Goal: Check status: Check status

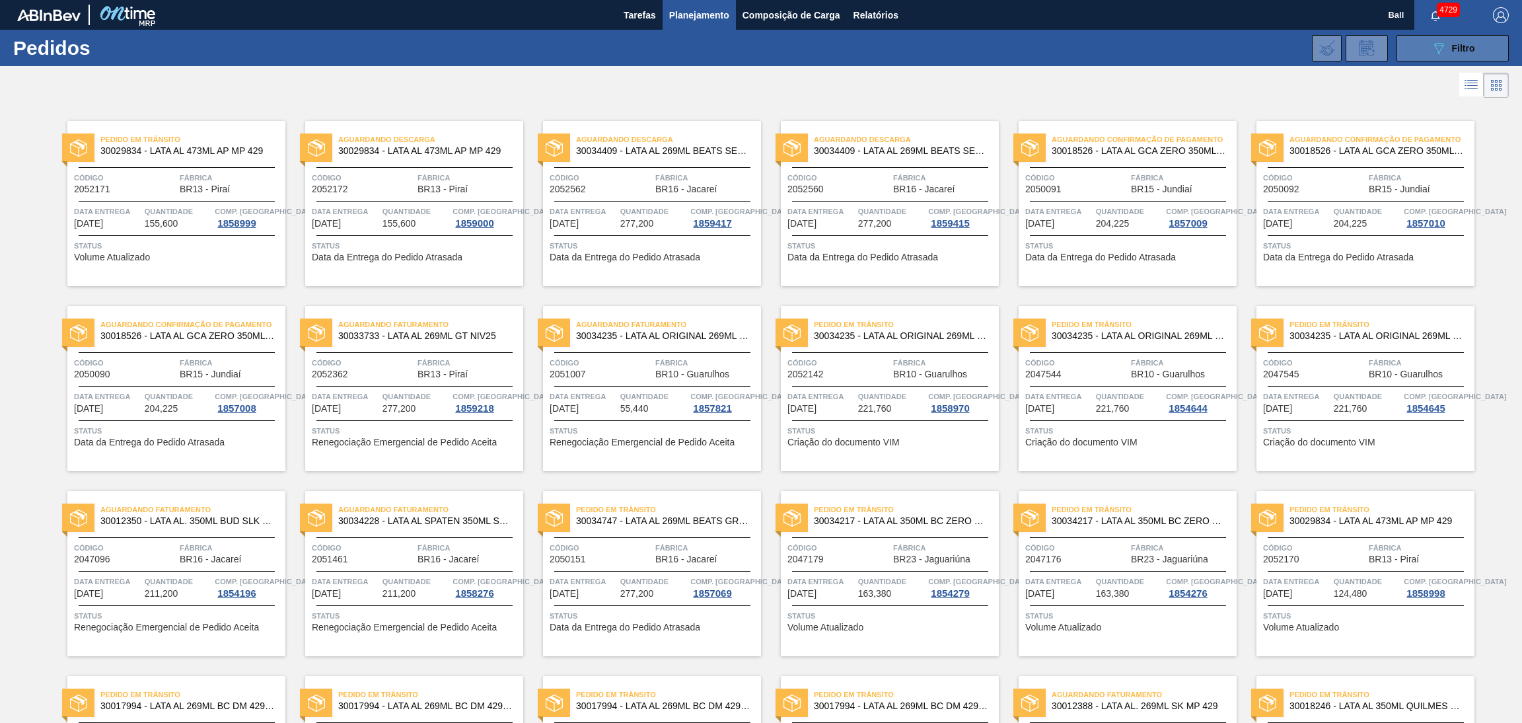
click at [1426, 47] on button "089F7B8B-B2A5-4AFE-B5C0-19BA573D28AC Filtro" at bounding box center [1453, 48] width 112 height 26
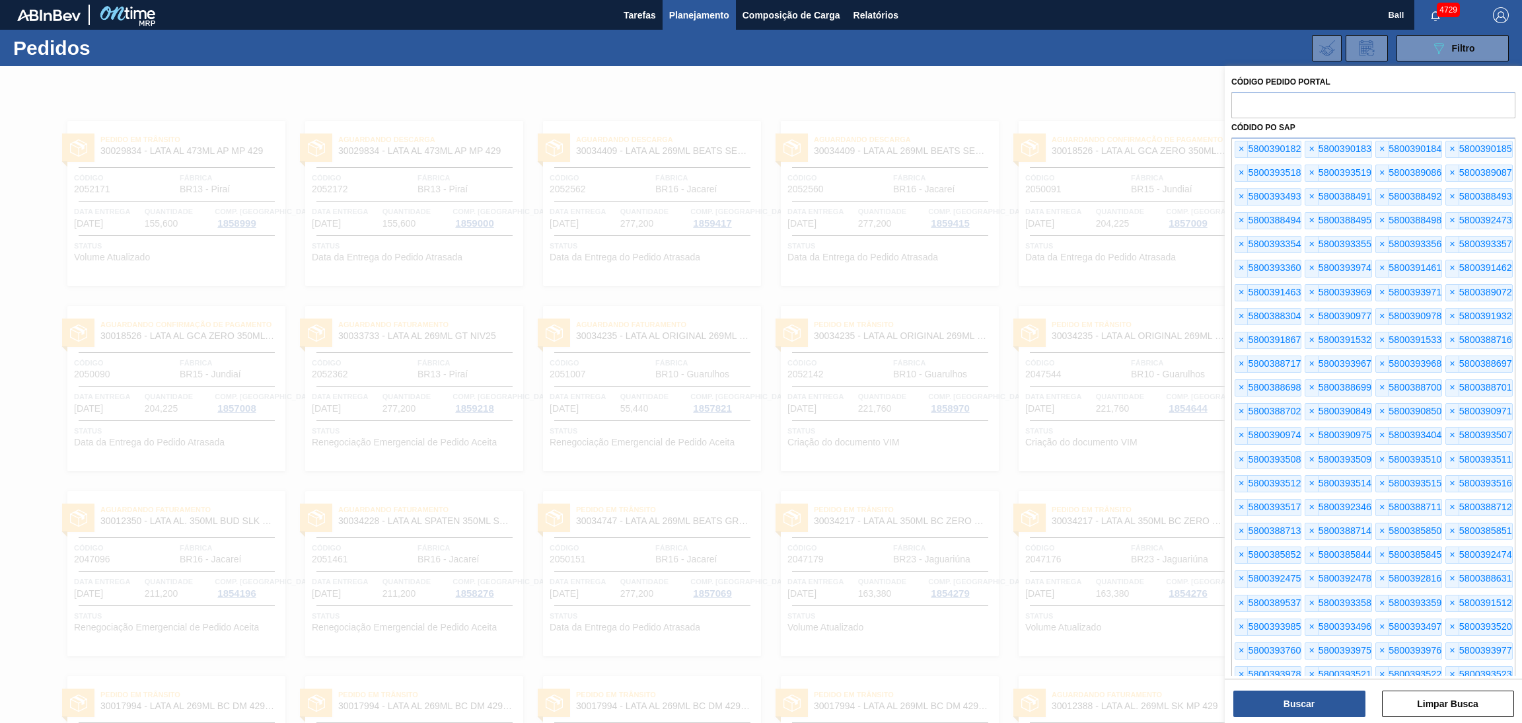
click at [1171, 99] on div at bounding box center [761, 427] width 1522 height 723
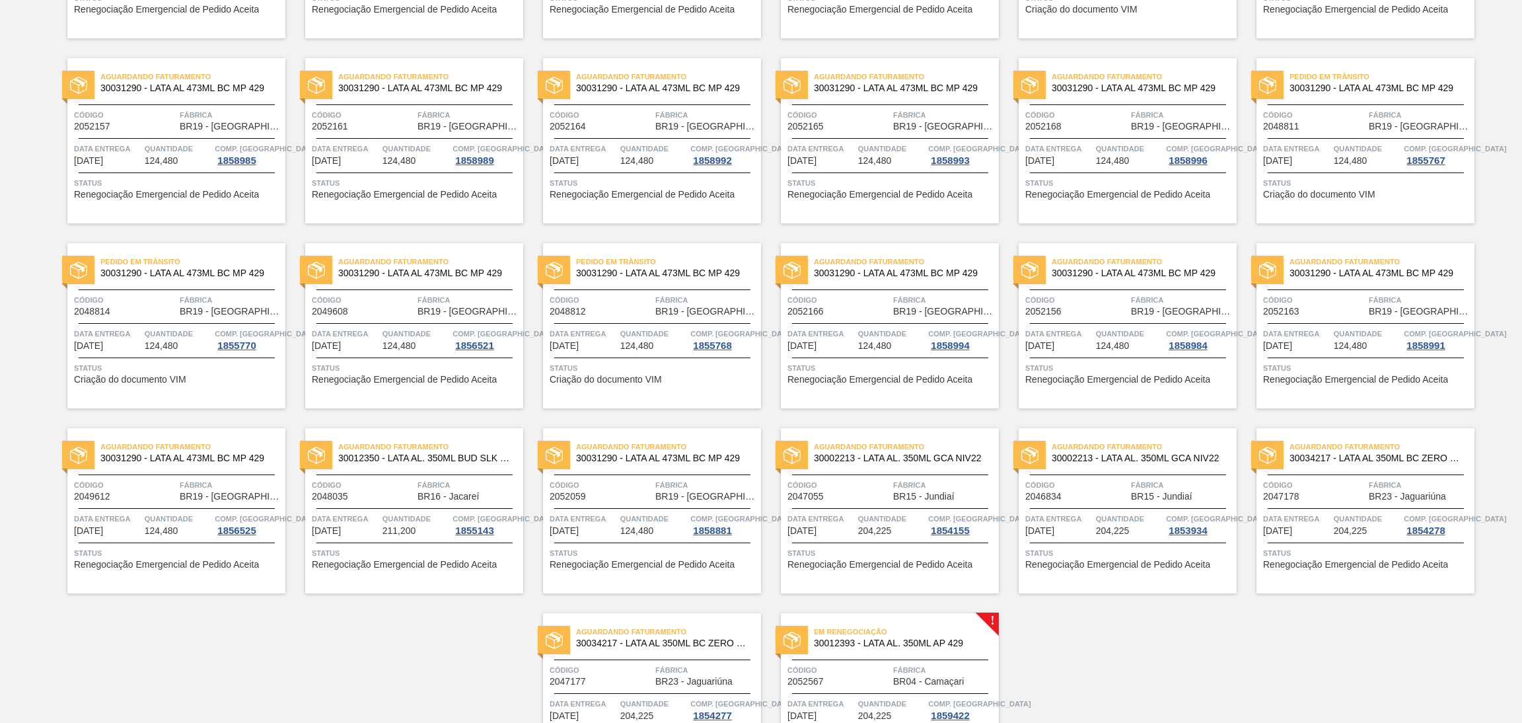
scroll to position [1092, 0]
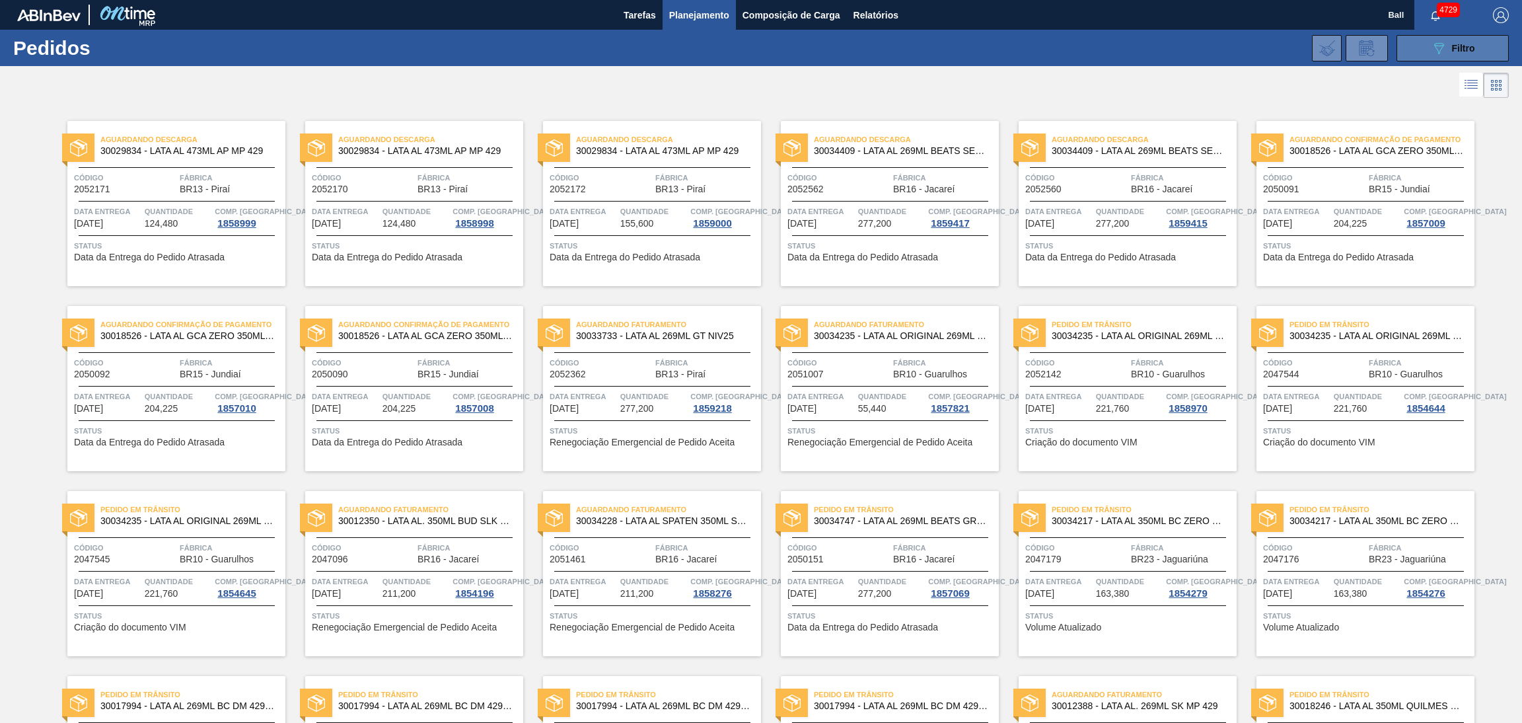
click at [1434, 53] on icon "089F7B8B-B2A5-4AFE-B5C0-19BA573D28AC" at bounding box center [1439, 48] width 16 height 16
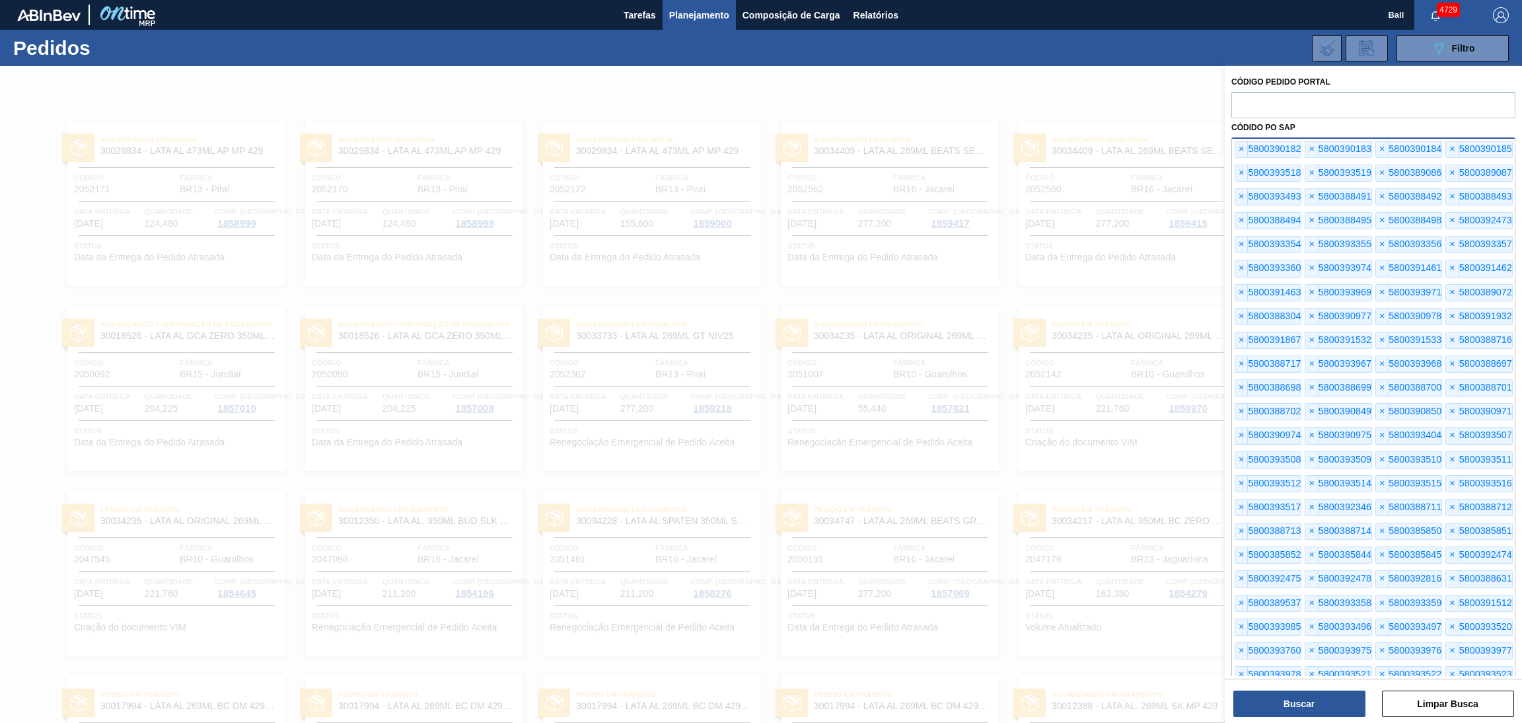
click at [1235, 148] on div "× 5800390182" at bounding box center [1268, 149] width 67 height 17
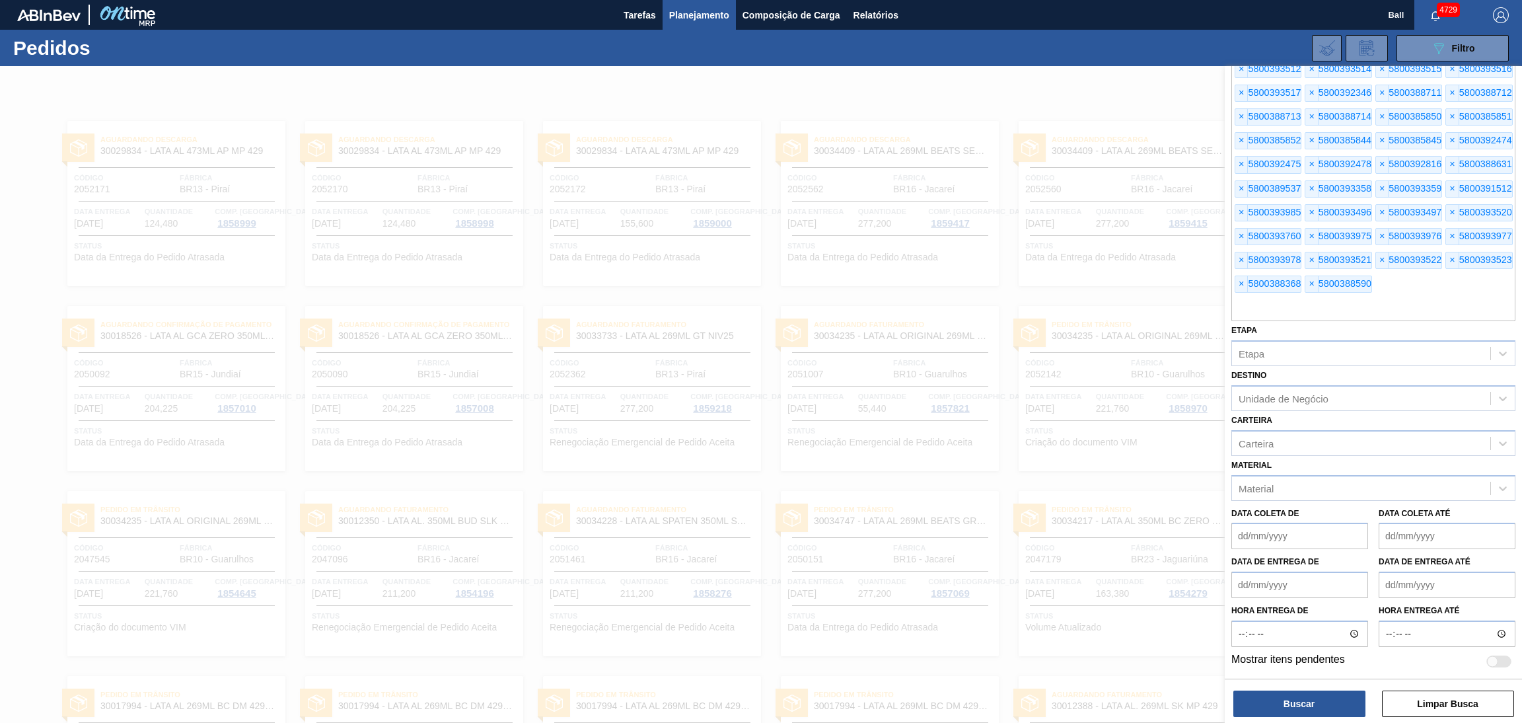
click at [1235, 148] on div "× 5800385852" at bounding box center [1268, 140] width 67 height 17
click at [1376, 77] on span "×" at bounding box center [1382, 69] width 13 height 16
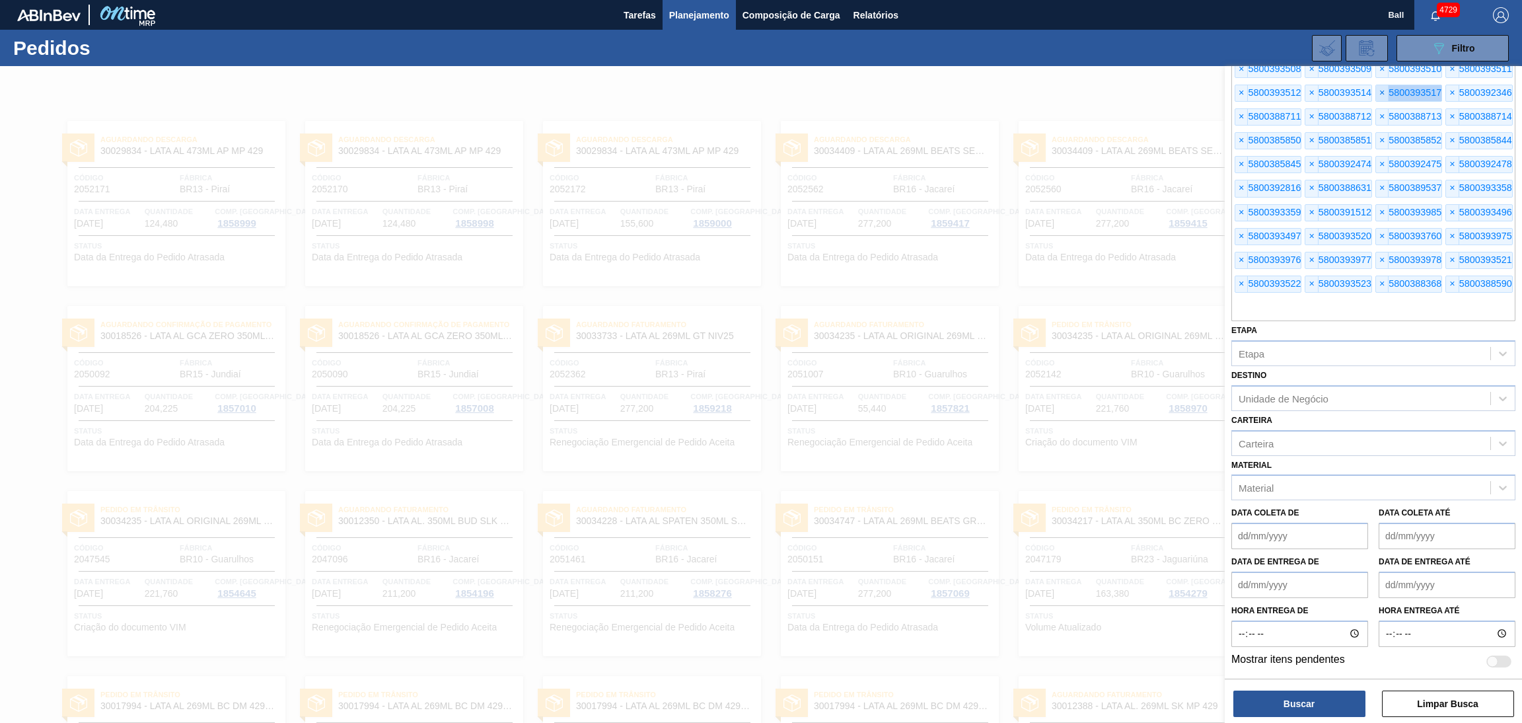
click at [1376, 85] on span "×" at bounding box center [1382, 93] width 13 height 16
click at [1376, 109] on span "×" at bounding box center [1382, 117] width 13 height 16
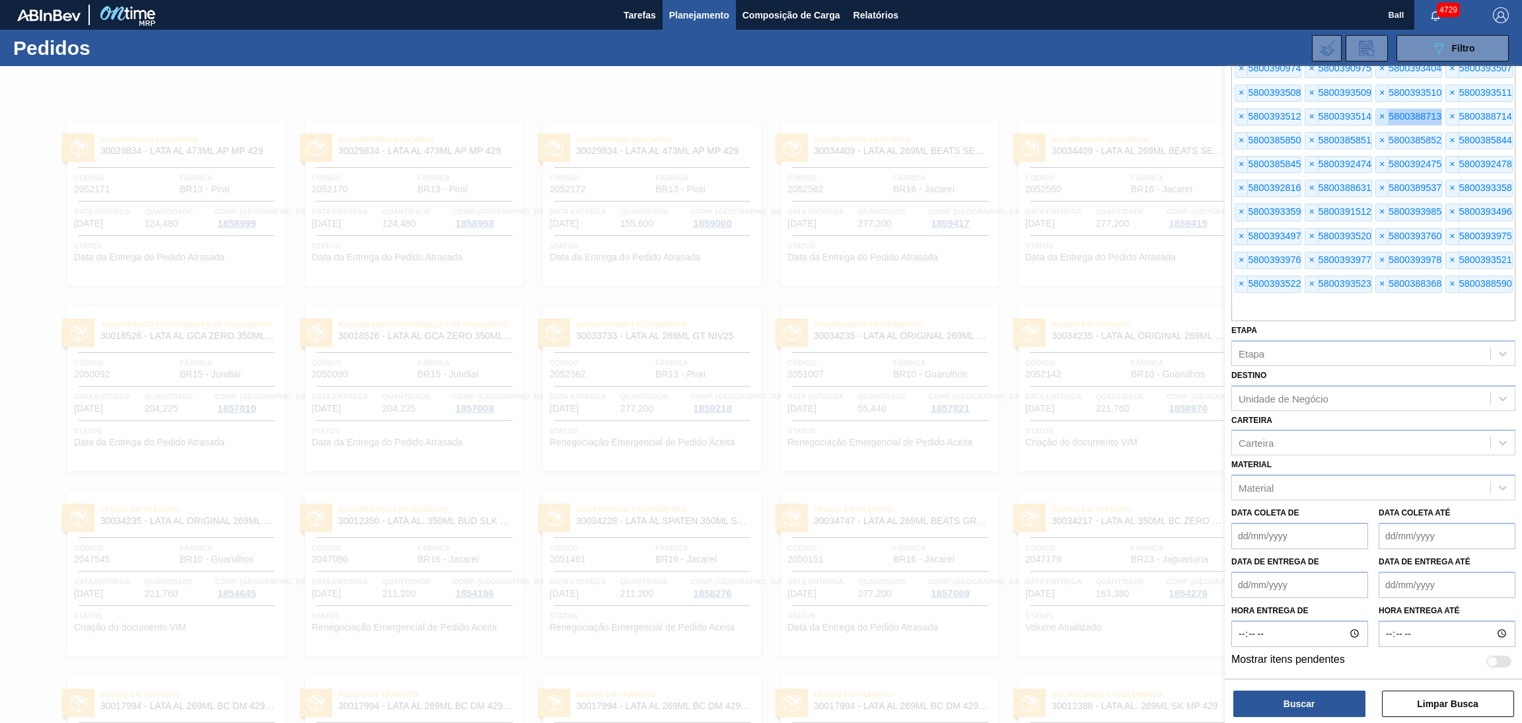
click at [1376, 109] on span "×" at bounding box center [1382, 117] width 13 height 16
click at [1239, 79] on div "× 5800390182 × 5800390183 × 5800390184 × 5800390185 × 5800393518 × 5800393519 ×…" at bounding box center [1374, 46] width 284 height 550
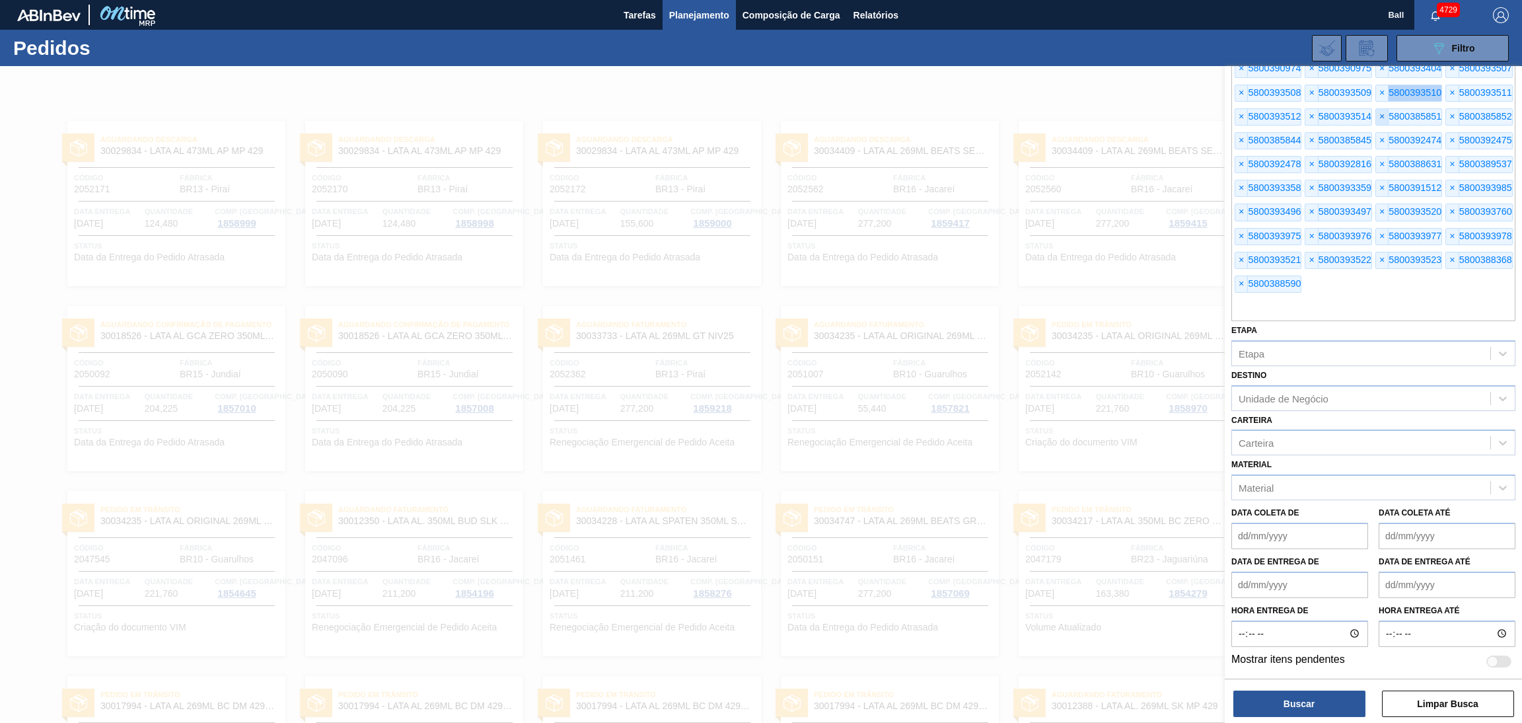
click at [1239, 79] on div "× 5800390182 × 5800390183 × 5800390184 × 5800390185 × 5800393518 × 5800393519 ×…" at bounding box center [1374, 46] width 284 height 550
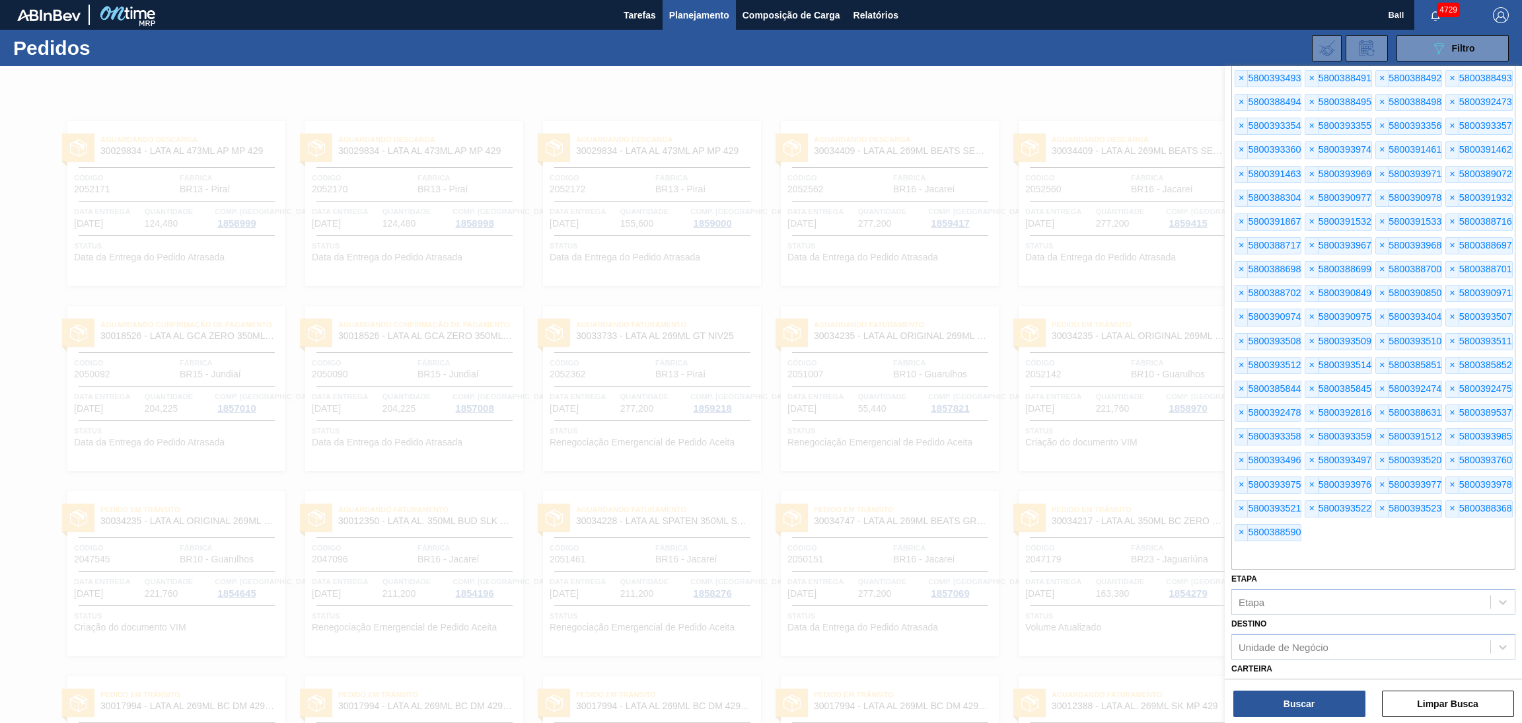
scroll to position [0, 0]
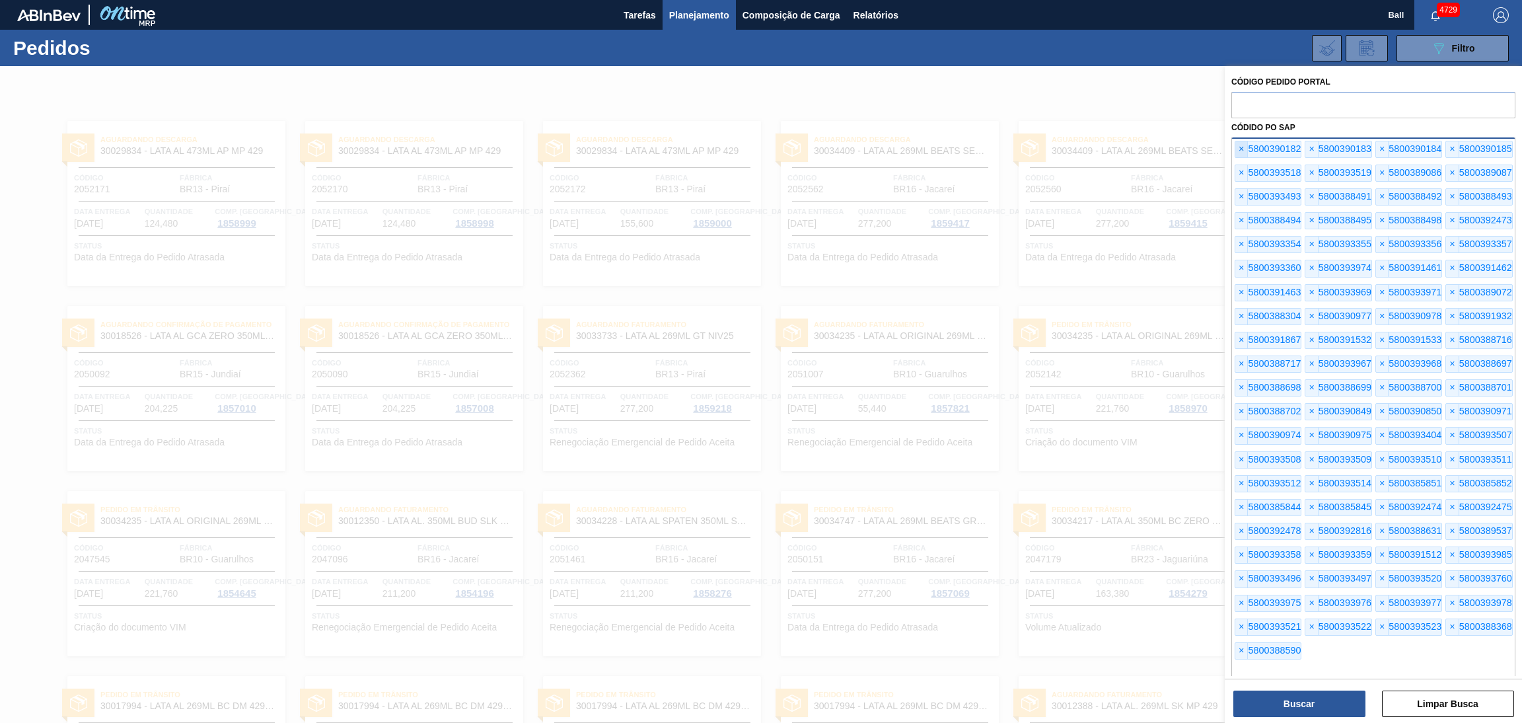
click at [1246, 151] on span "×" at bounding box center [1242, 149] width 13 height 16
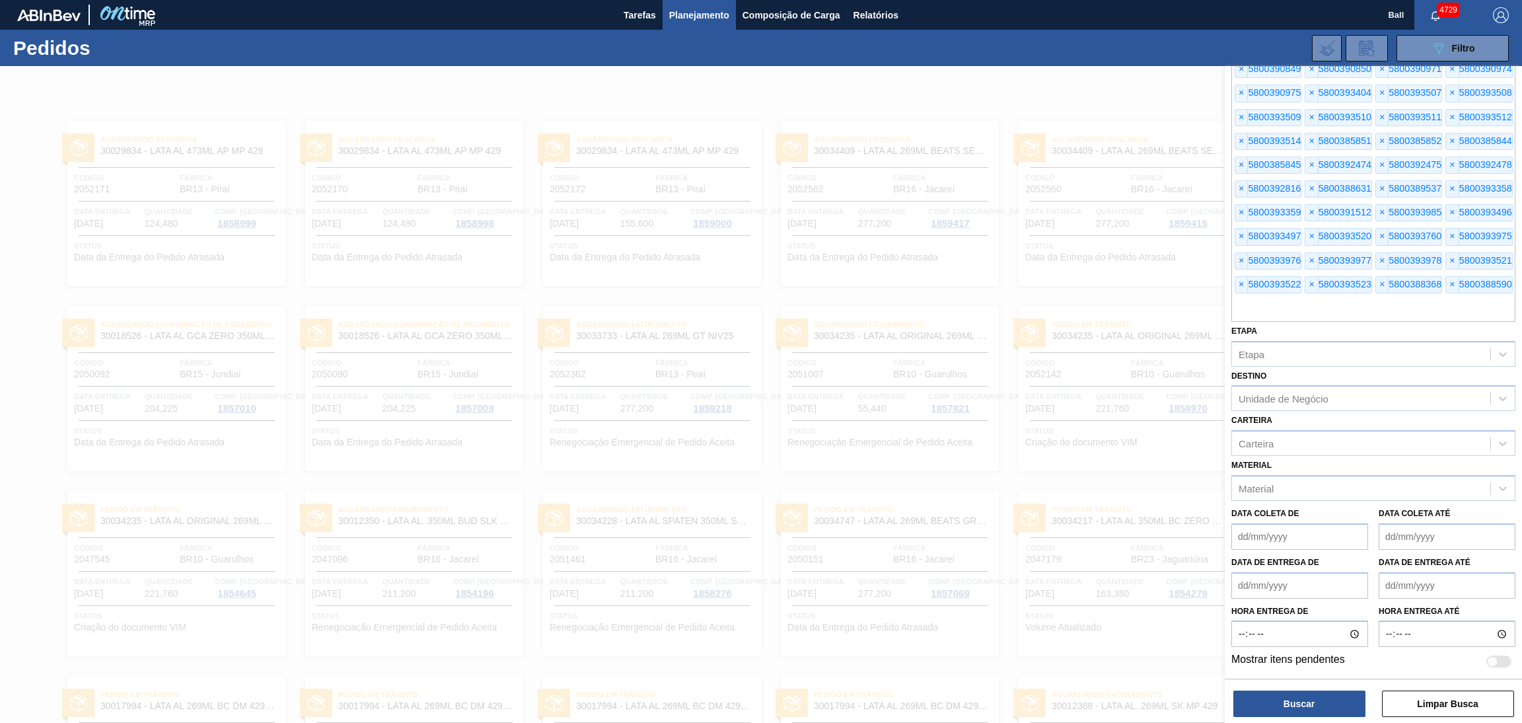
click at [1376, 149] on span "×" at bounding box center [1382, 141] width 13 height 16
click at [1376, 157] on span "×" at bounding box center [1382, 165] width 13 height 16
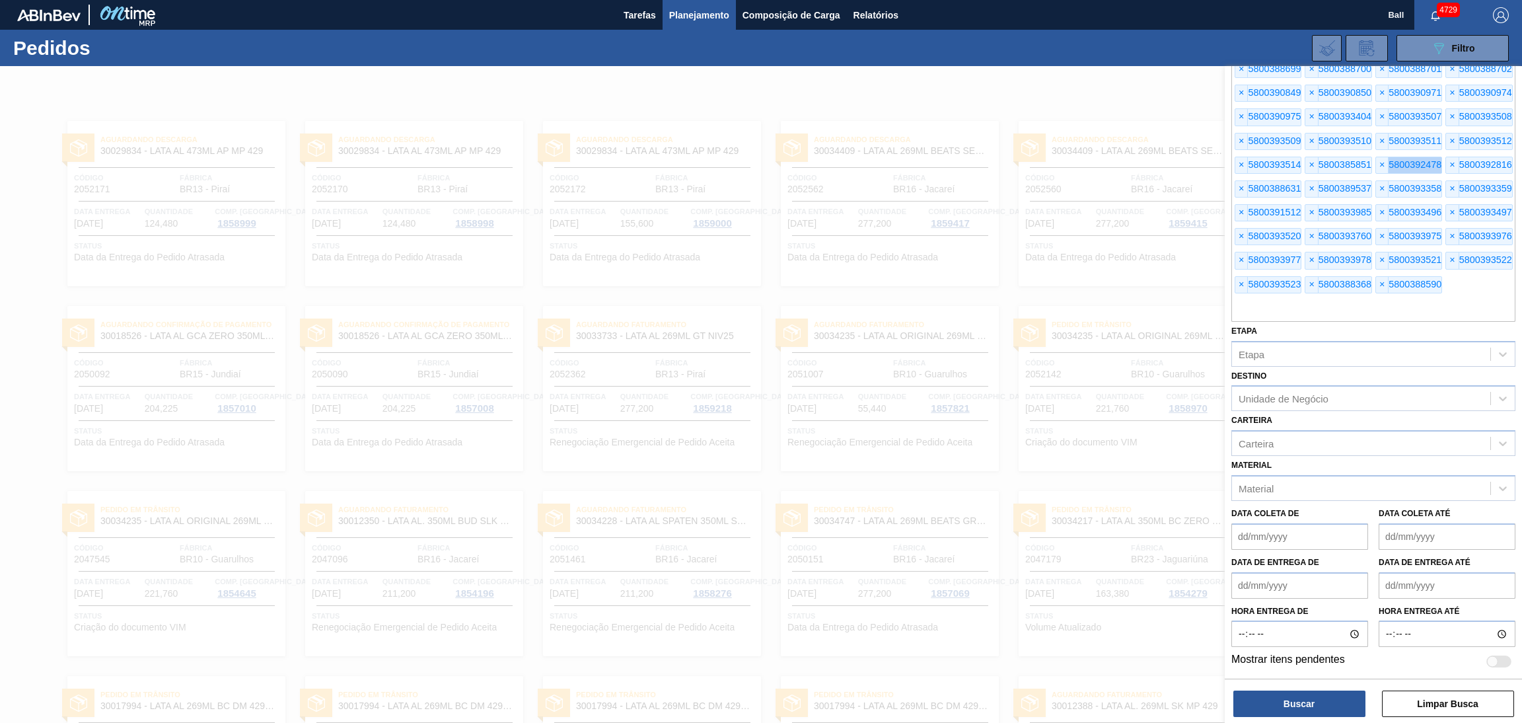
click at [1376, 157] on span "×" at bounding box center [1382, 165] width 13 height 16
click at [1246, 151] on div "× 5800390183 × 5800390184 × 5800390185 × 5800393518 × 5800393519 × 5800389086 ×…" at bounding box center [1374, 70] width 284 height 503
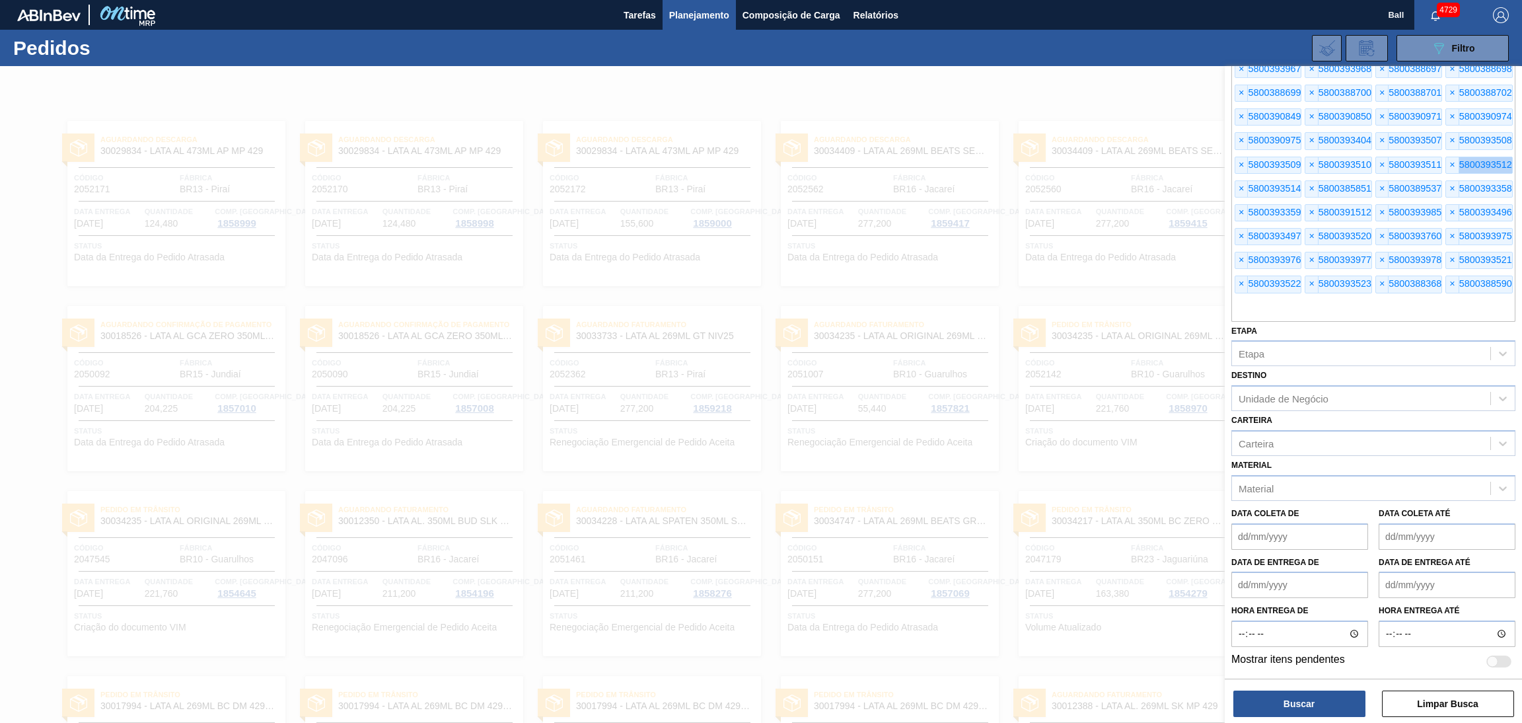
click at [1246, 151] on div "× 5800390183 × 5800390184 × 5800390185 × 5800393518 × 5800393519 × 5800389086 ×…" at bounding box center [1374, 82] width 284 height 479
click at [1446, 157] on span "×" at bounding box center [1452, 165] width 13 height 16
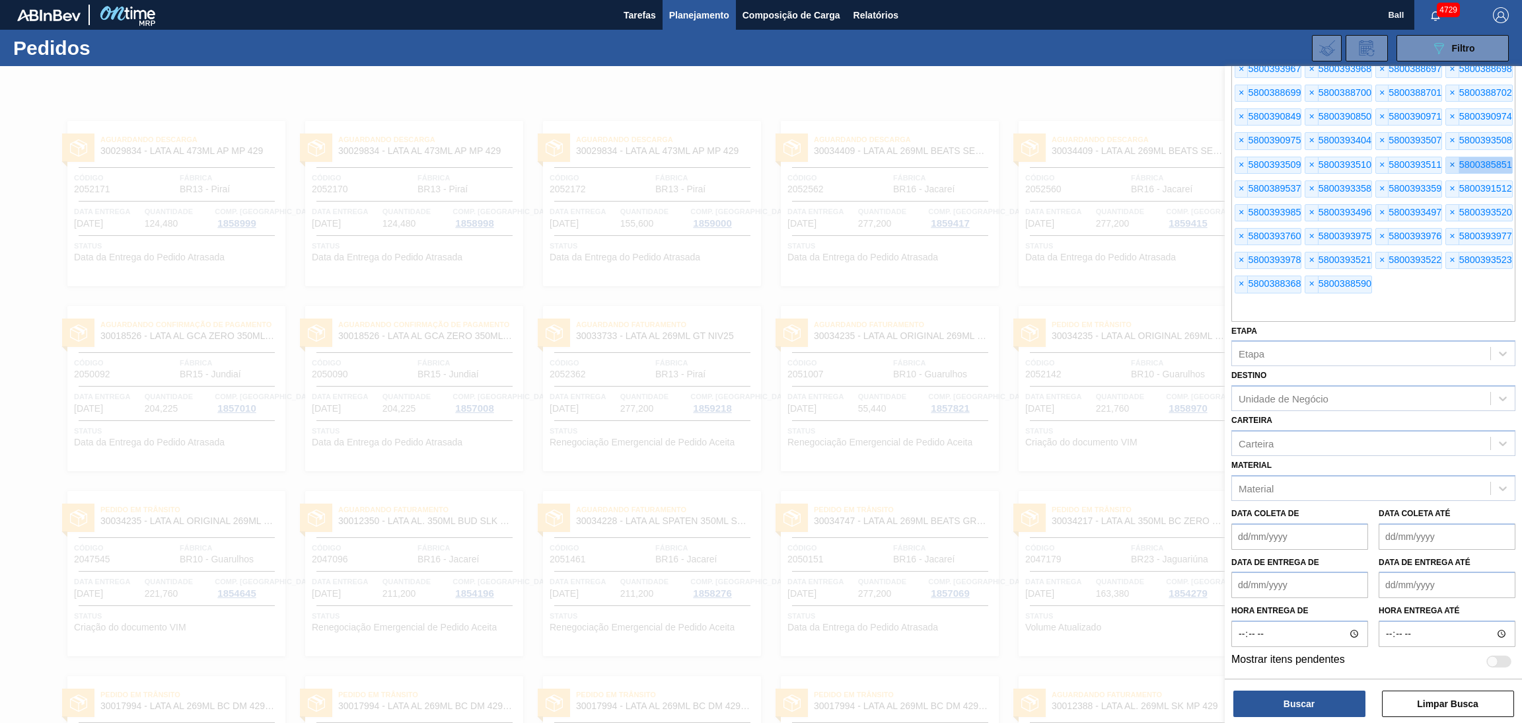
click at [1446, 157] on span "×" at bounding box center [1452, 165] width 13 height 16
click at [1446, 143] on span "×" at bounding box center [1452, 141] width 13 height 16
click at [1446, 157] on span "×" at bounding box center [1452, 165] width 13 height 16
click at [1238, 157] on span "×" at bounding box center [1242, 165] width 13 height 16
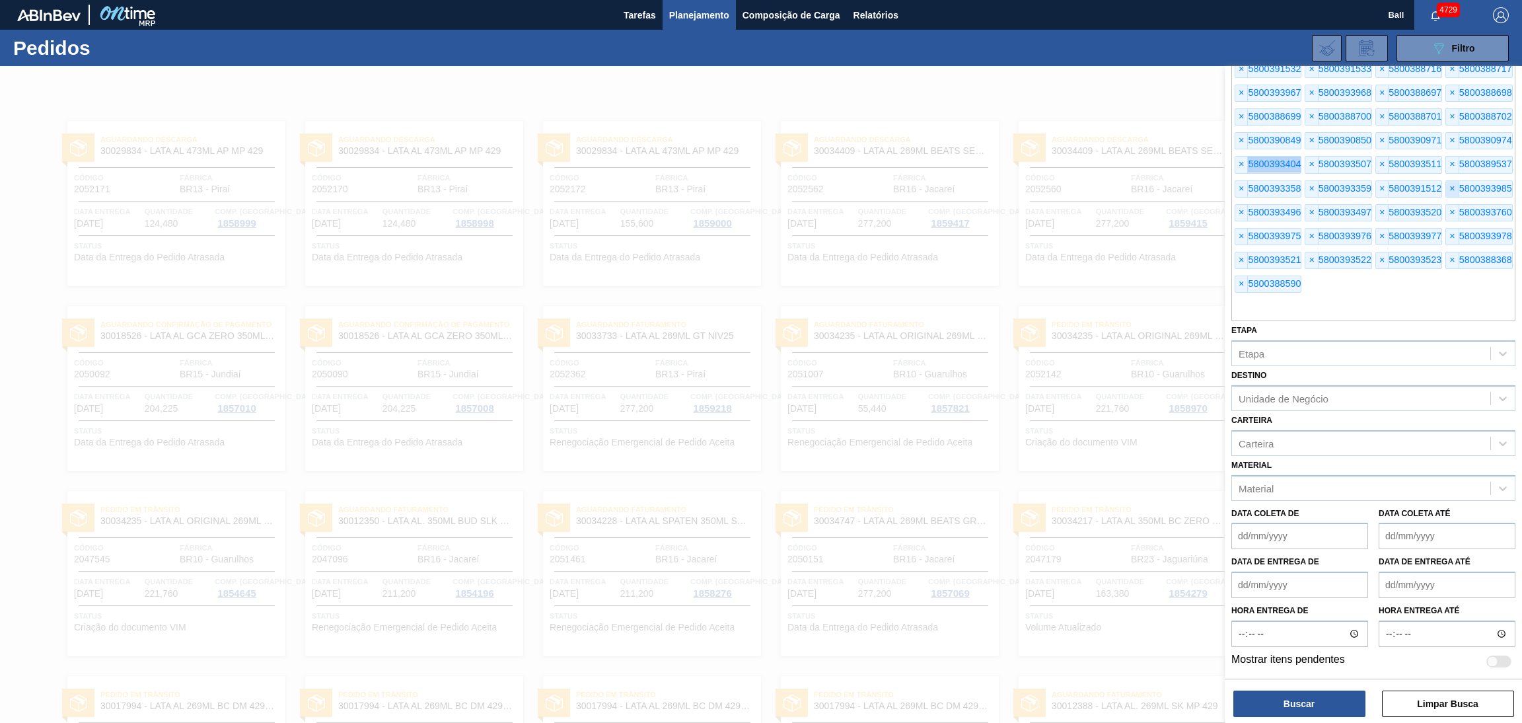
click at [1238, 157] on span "×" at bounding box center [1242, 165] width 13 height 16
click at [1306, 157] on span "×" at bounding box center [1312, 165] width 13 height 16
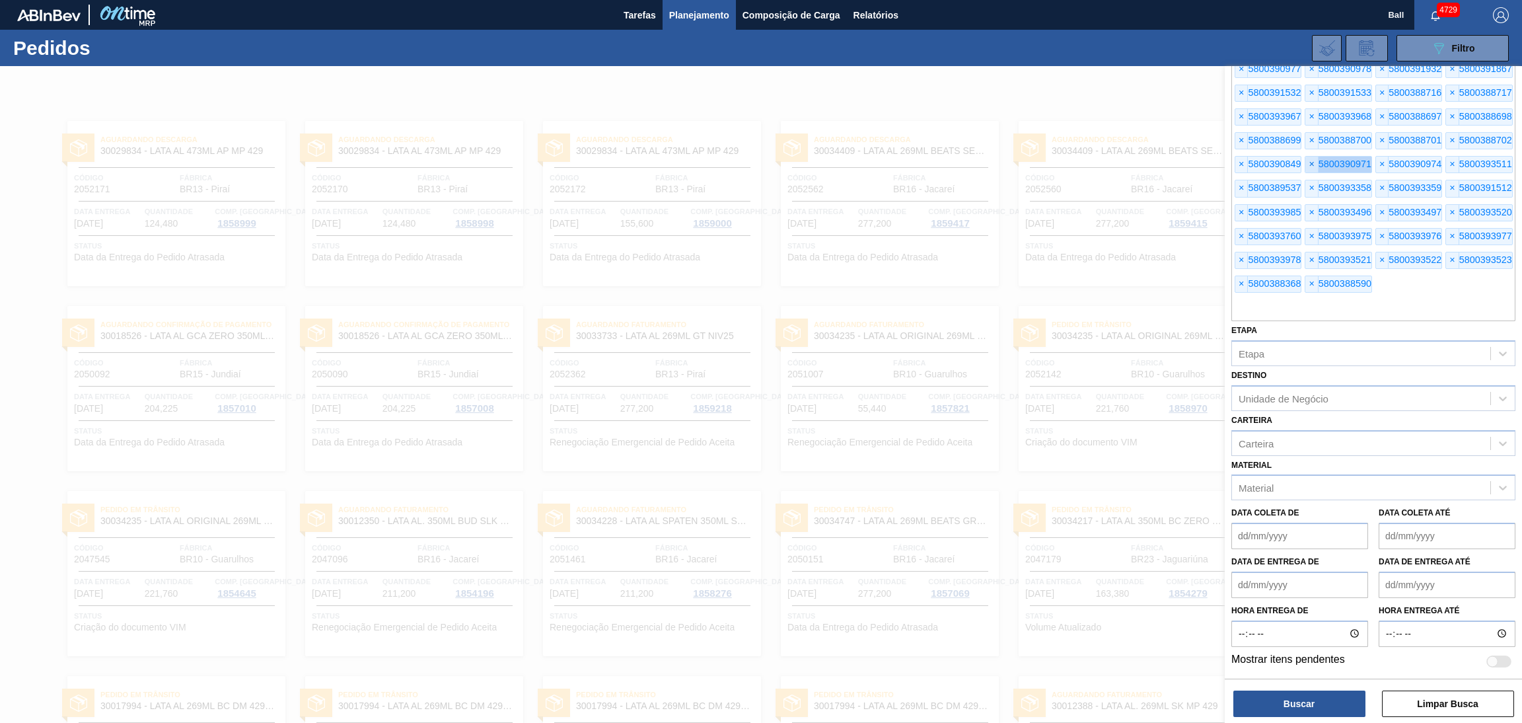
click at [1306, 157] on span "×" at bounding box center [1312, 165] width 13 height 16
click at [1376, 157] on span "×" at bounding box center [1382, 165] width 13 height 16
click at [1446, 139] on span "×" at bounding box center [1452, 141] width 13 height 16
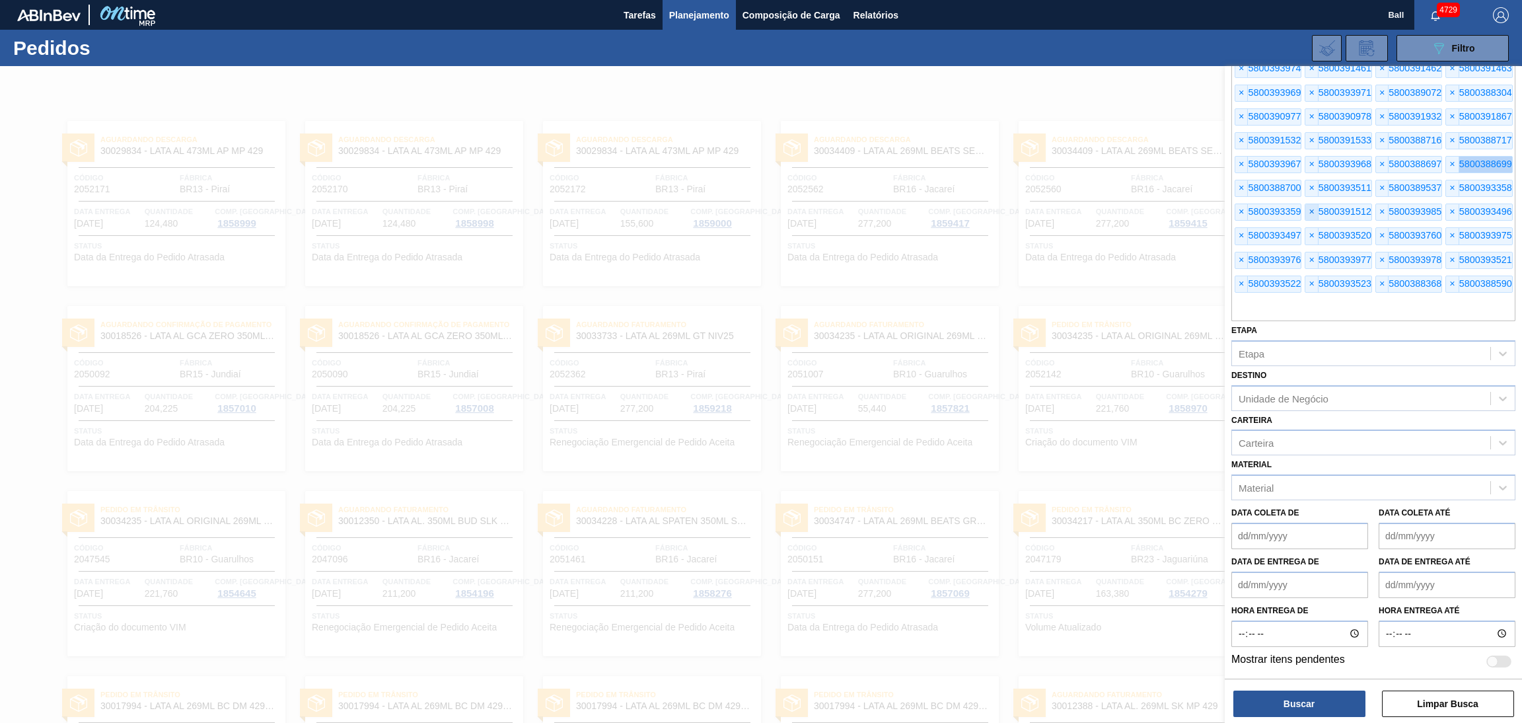
click at [1446, 157] on span "×" at bounding box center [1452, 165] width 13 height 16
click at [1238, 157] on span "×" at bounding box center [1242, 165] width 13 height 16
click at [1238, 181] on span "×" at bounding box center [1242, 189] width 13 height 16
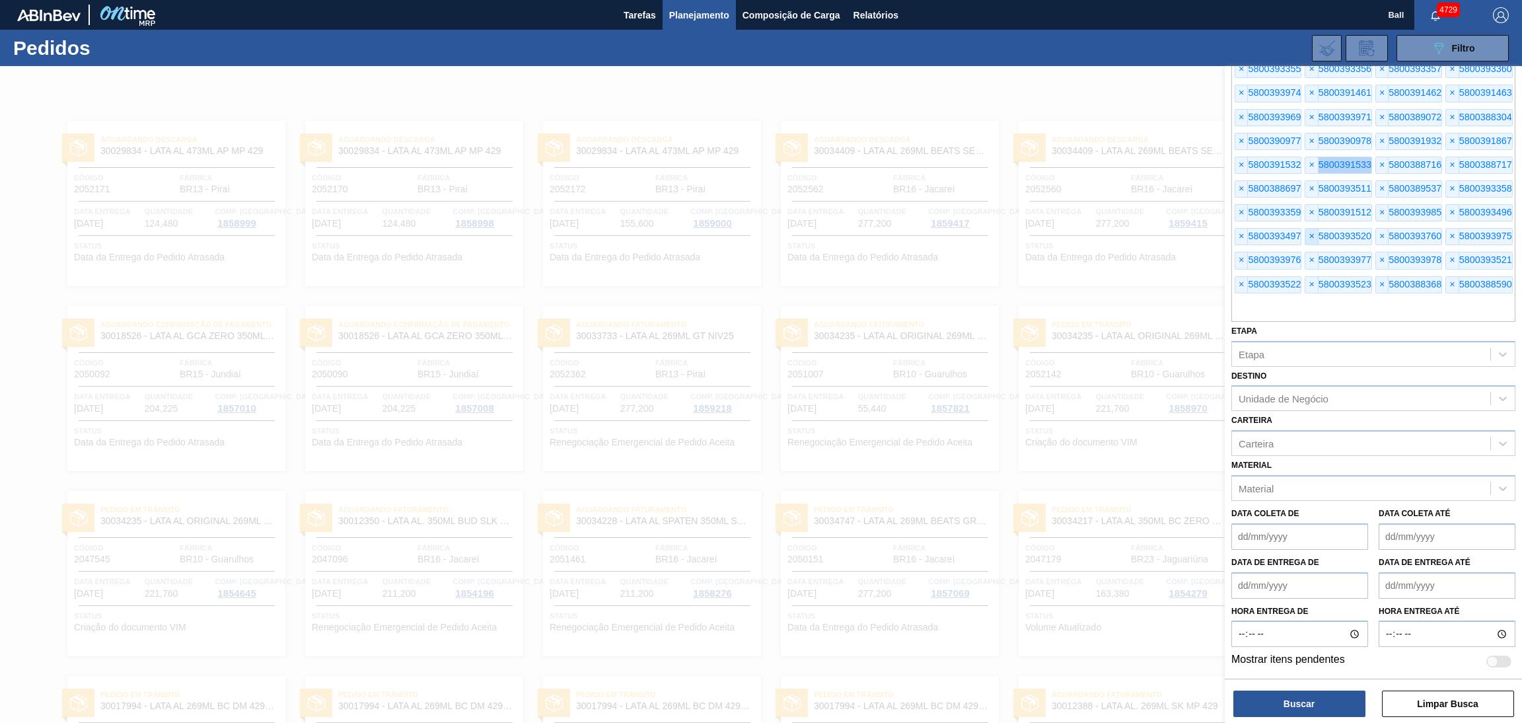
click at [1306, 157] on span "×" at bounding box center [1312, 165] width 13 height 16
click at [1376, 139] on span "×" at bounding box center [1382, 141] width 13 height 16
click at [1376, 157] on span "×" at bounding box center [1382, 165] width 13 height 16
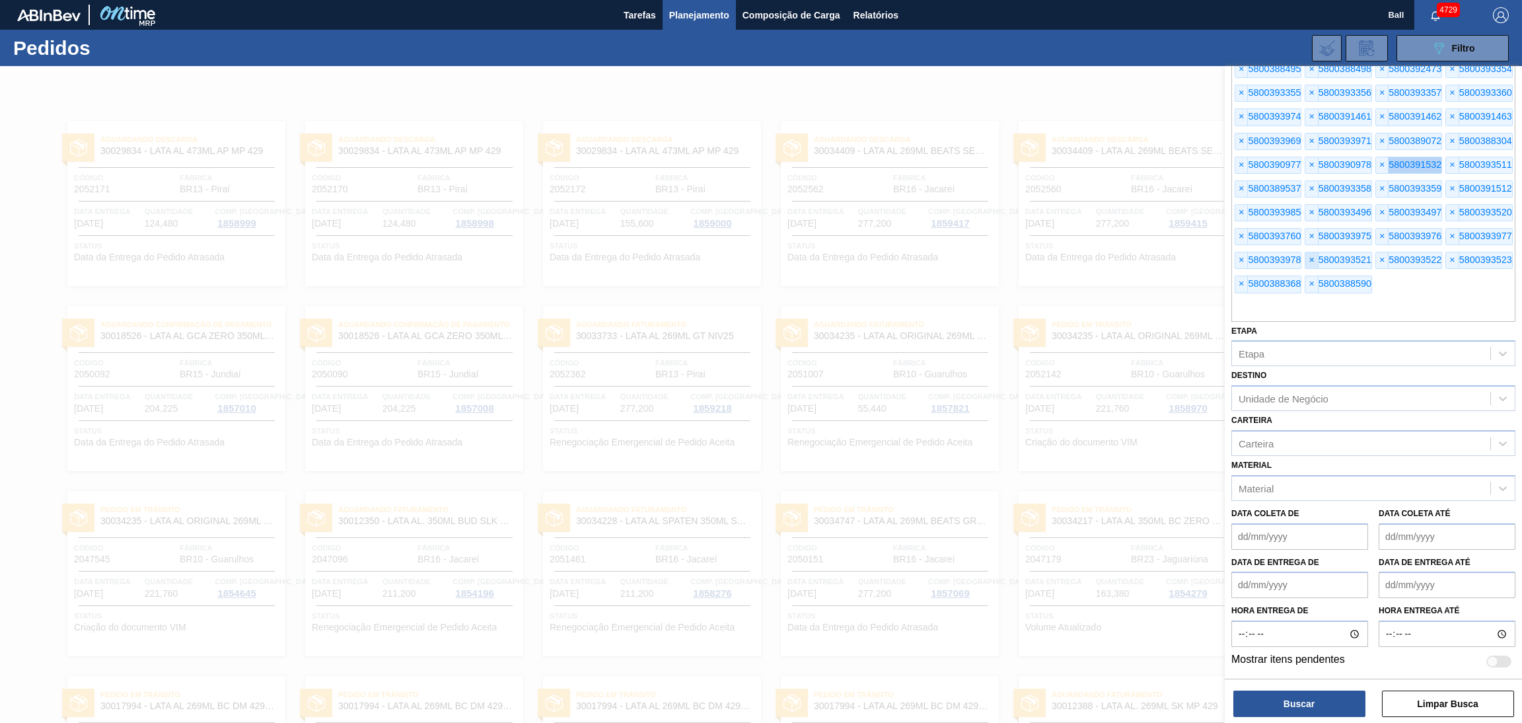
click at [1376, 157] on span "×" at bounding box center [1382, 165] width 13 height 16
click at [1446, 139] on span "×" at bounding box center [1452, 141] width 13 height 16
click at [1446, 157] on span "×" at bounding box center [1452, 165] width 13 height 16
click at [1238, 157] on span "×" at bounding box center [1242, 165] width 13 height 16
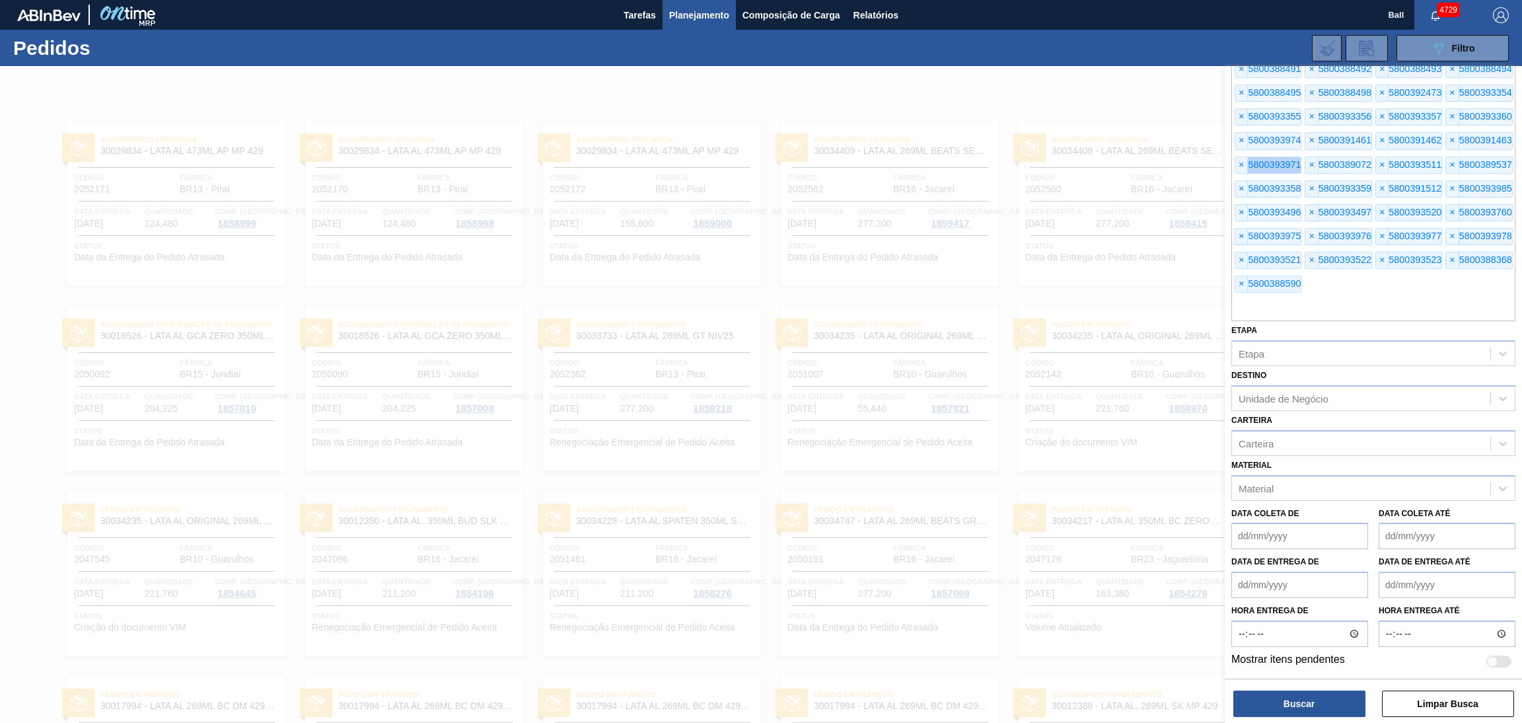
click at [1238, 157] on span "×" at bounding box center [1242, 165] width 13 height 16
click at [1238, 181] on span "×" at bounding box center [1242, 189] width 13 height 16
click at [1306, 157] on span "×" at bounding box center [1312, 165] width 13 height 16
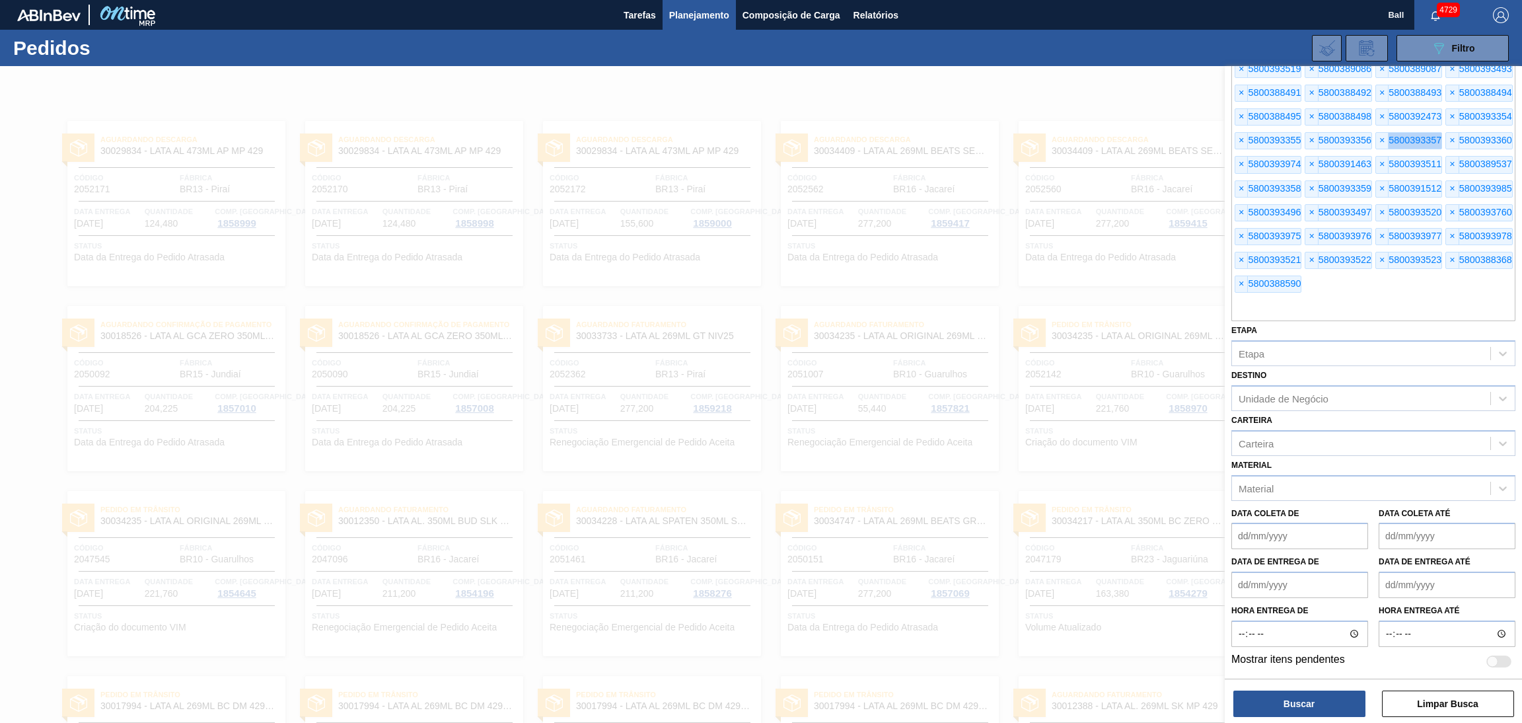
click at [1376, 139] on span "×" at bounding box center [1382, 141] width 13 height 16
click at [1376, 157] on span "×" at bounding box center [1382, 165] width 13 height 16
click at [1446, 139] on span "×" at bounding box center [1452, 141] width 13 height 16
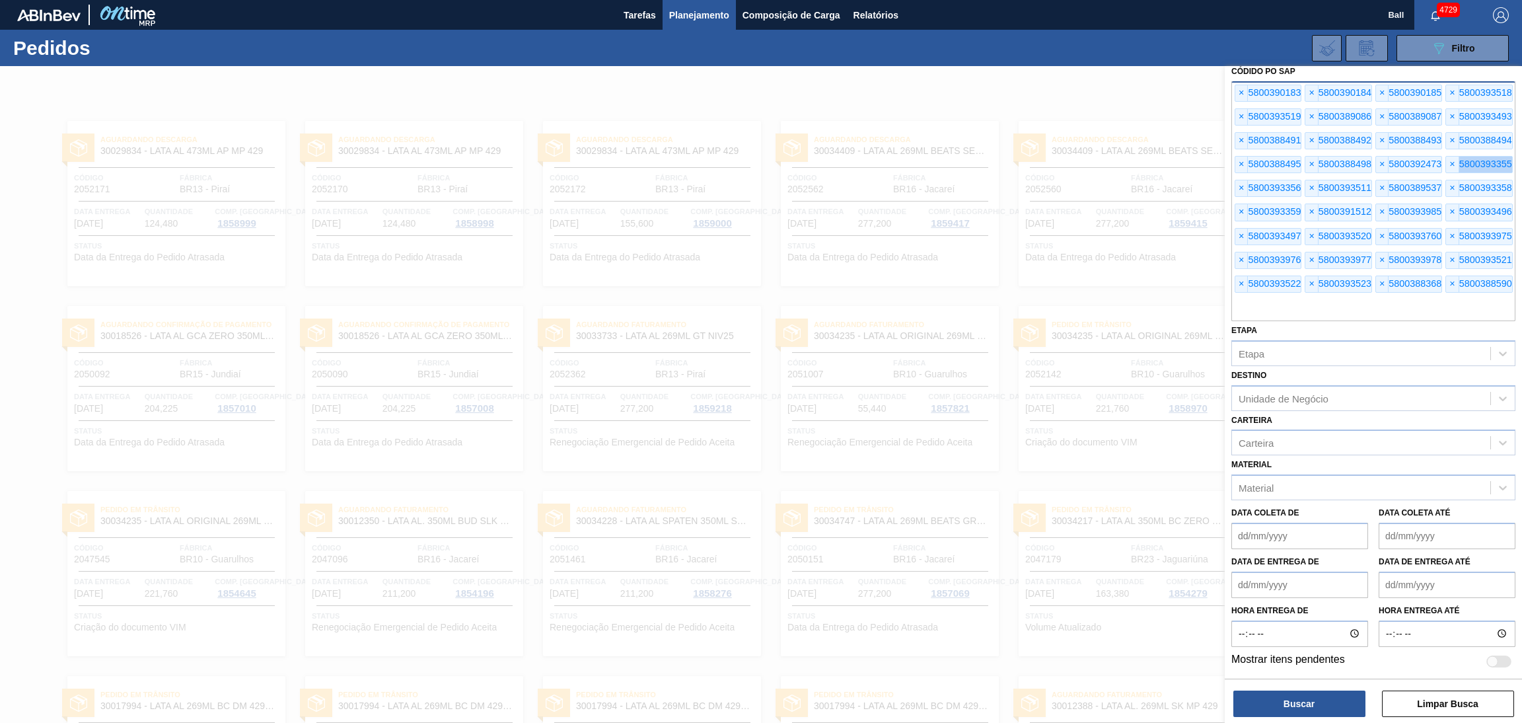
click at [1446, 157] on span "×" at bounding box center [1452, 165] width 13 height 16
click at [1238, 157] on span "×" at bounding box center [1242, 165] width 13 height 16
click at [1238, 181] on span "×" at bounding box center [1242, 189] width 13 height 16
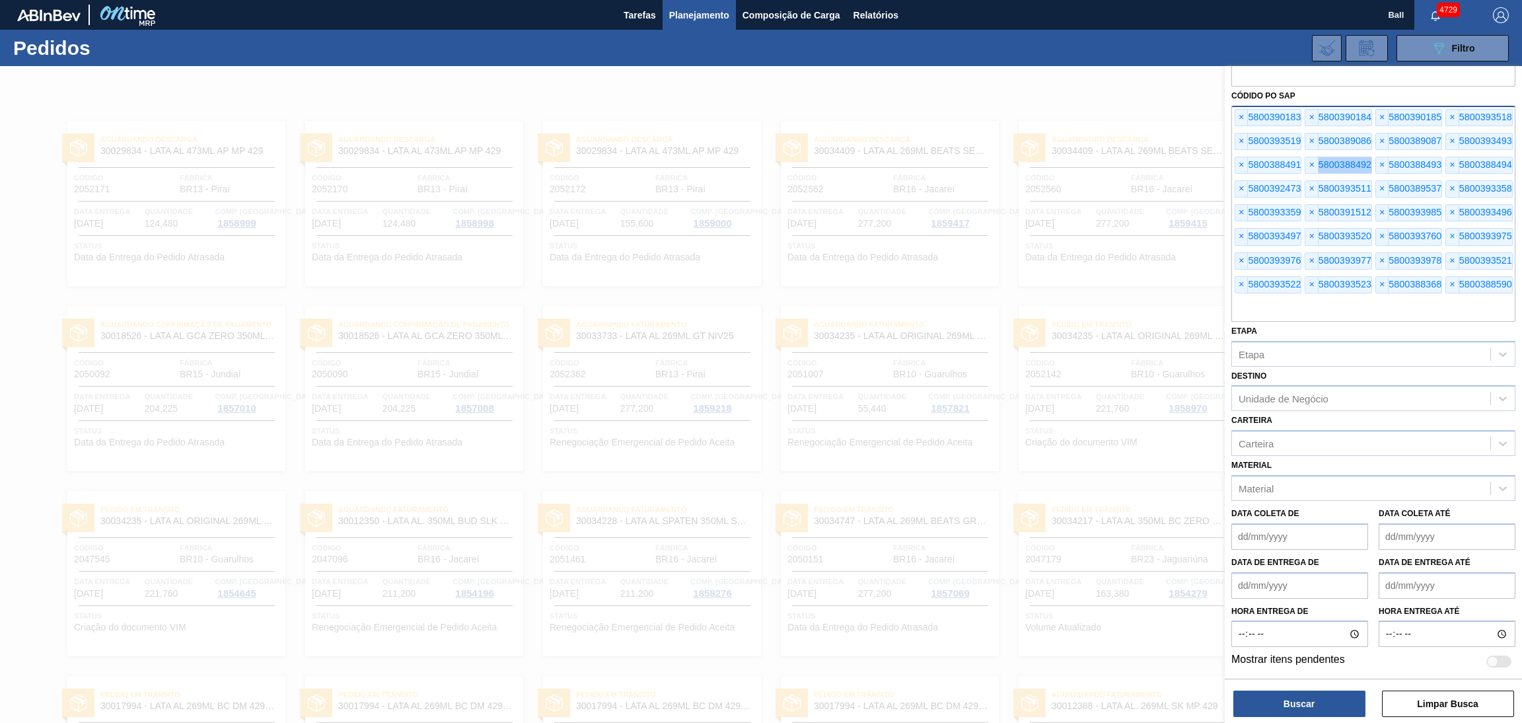
click at [1306, 157] on span "×" at bounding box center [1312, 165] width 13 height 16
click at [1376, 157] on span "×" at bounding box center [1382, 165] width 13 height 16
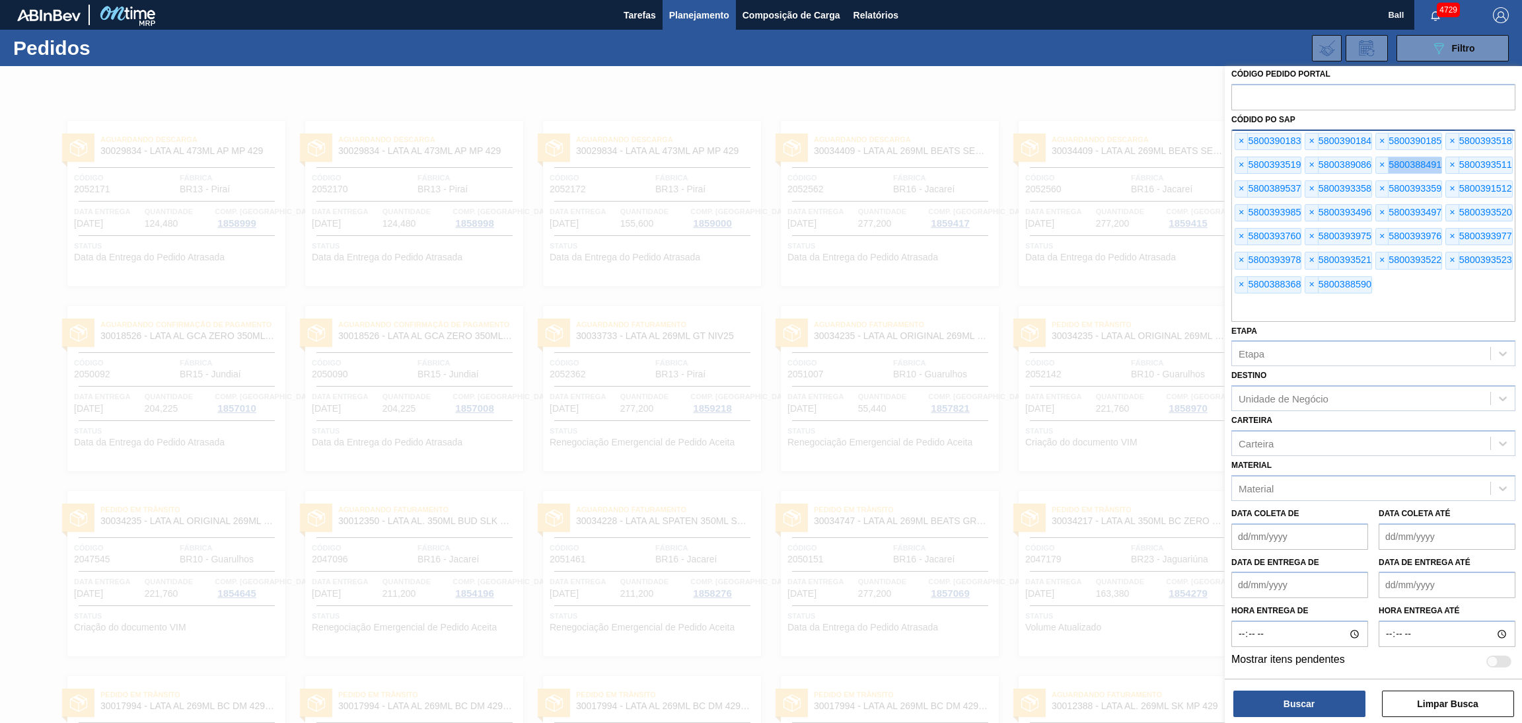
click at [1376, 157] on span "×" at bounding box center [1382, 165] width 13 height 16
click at [1446, 139] on span "×" at bounding box center [1452, 141] width 13 height 16
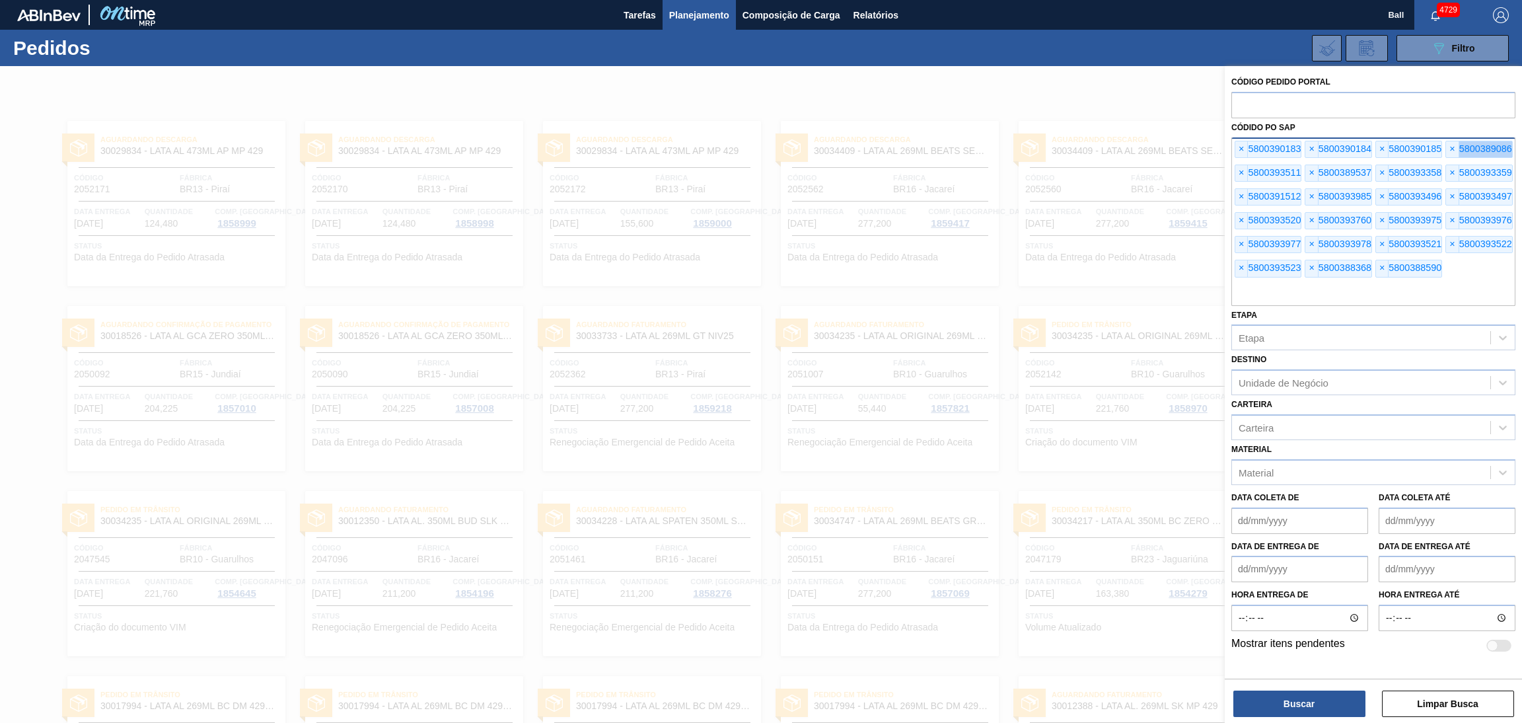
click at [1446, 141] on span "×" at bounding box center [1452, 149] width 13 height 16
click at [1238, 141] on span "×" at bounding box center [1242, 149] width 13 height 16
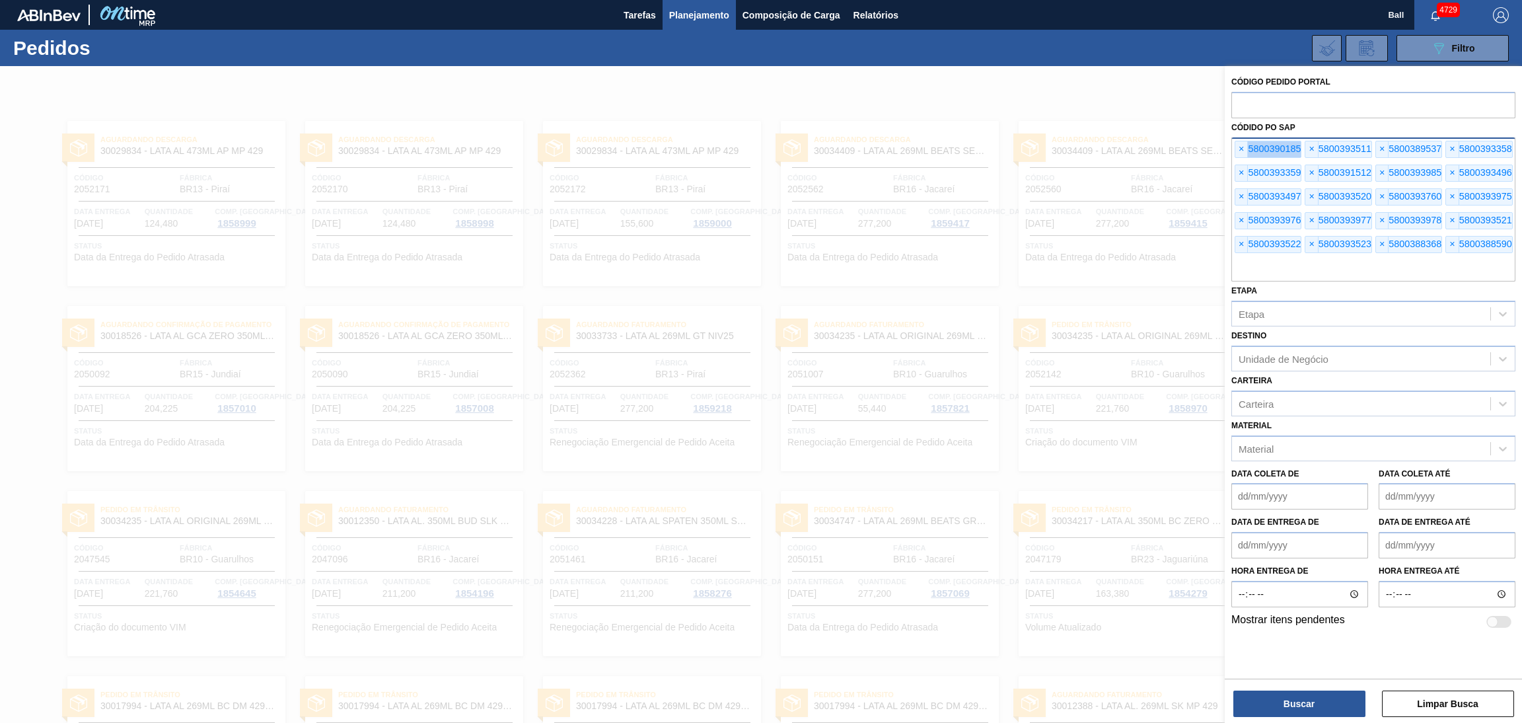
click at [1238, 141] on span "×" at bounding box center [1242, 149] width 13 height 16
click at [1238, 139] on div "× 5800393511 × 5800389537 × 5800393358 × 5800393359 × 5800391512 × 5800393985 ×…" at bounding box center [1374, 209] width 284 height 145
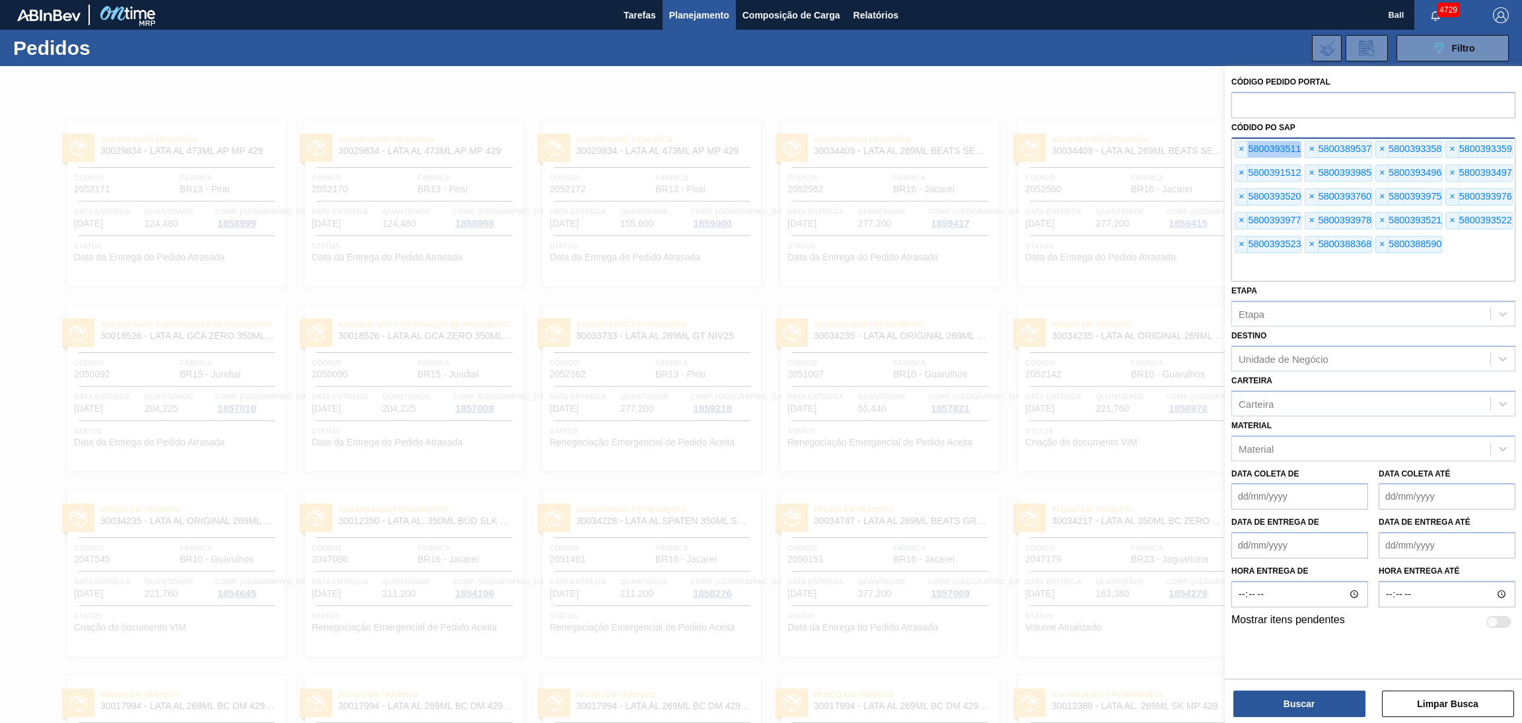
click at [1238, 139] on div "× 5800393511 × 5800389537 × 5800393358 × 5800393359 × 5800391512 × 5800393985 ×…" at bounding box center [1374, 209] width 284 height 145
click at [1238, 141] on span "×" at bounding box center [1242, 149] width 13 height 16
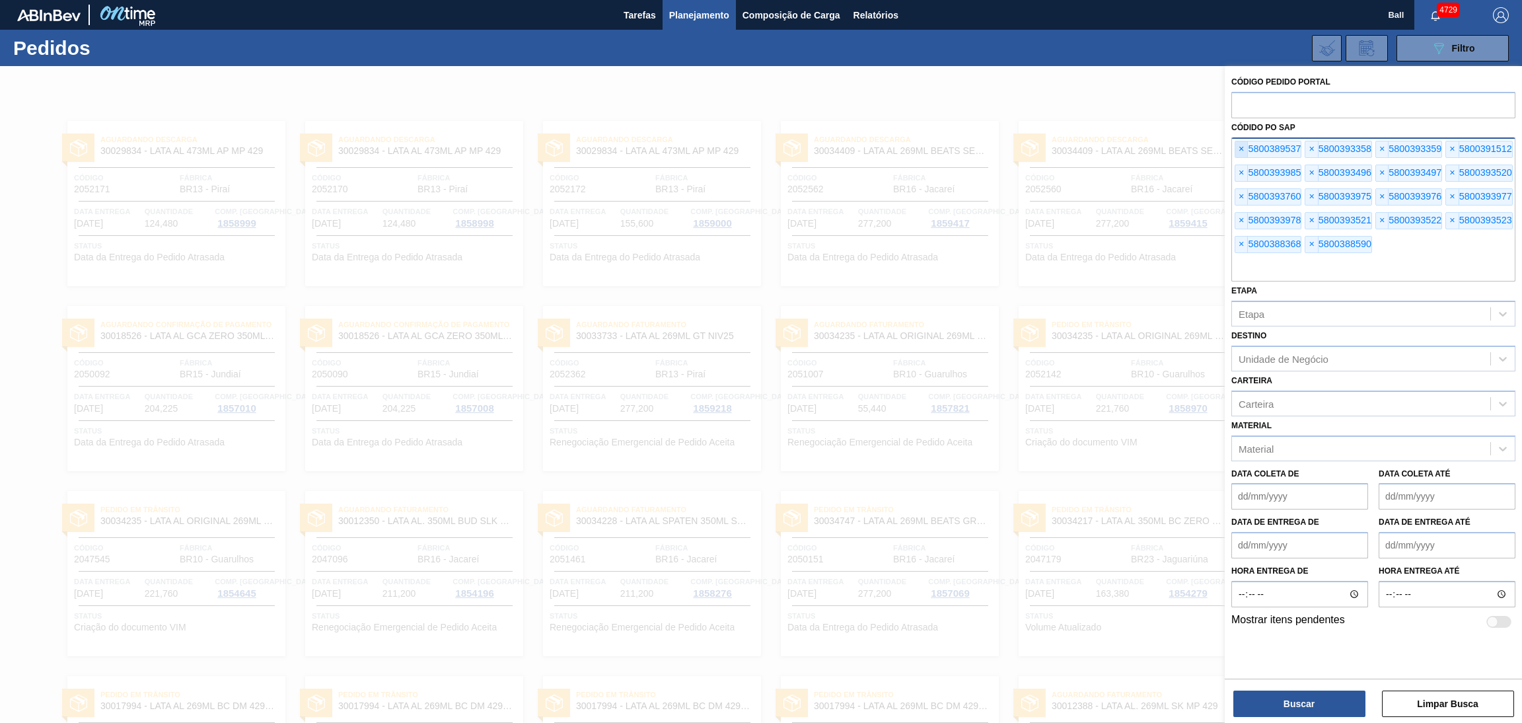
click at [1238, 143] on span "×" at bounding box center [1242, 149] width 13 height 16
click at [1239, 149] on span "×" at bounding box center [1242, 149] width 13 height 16
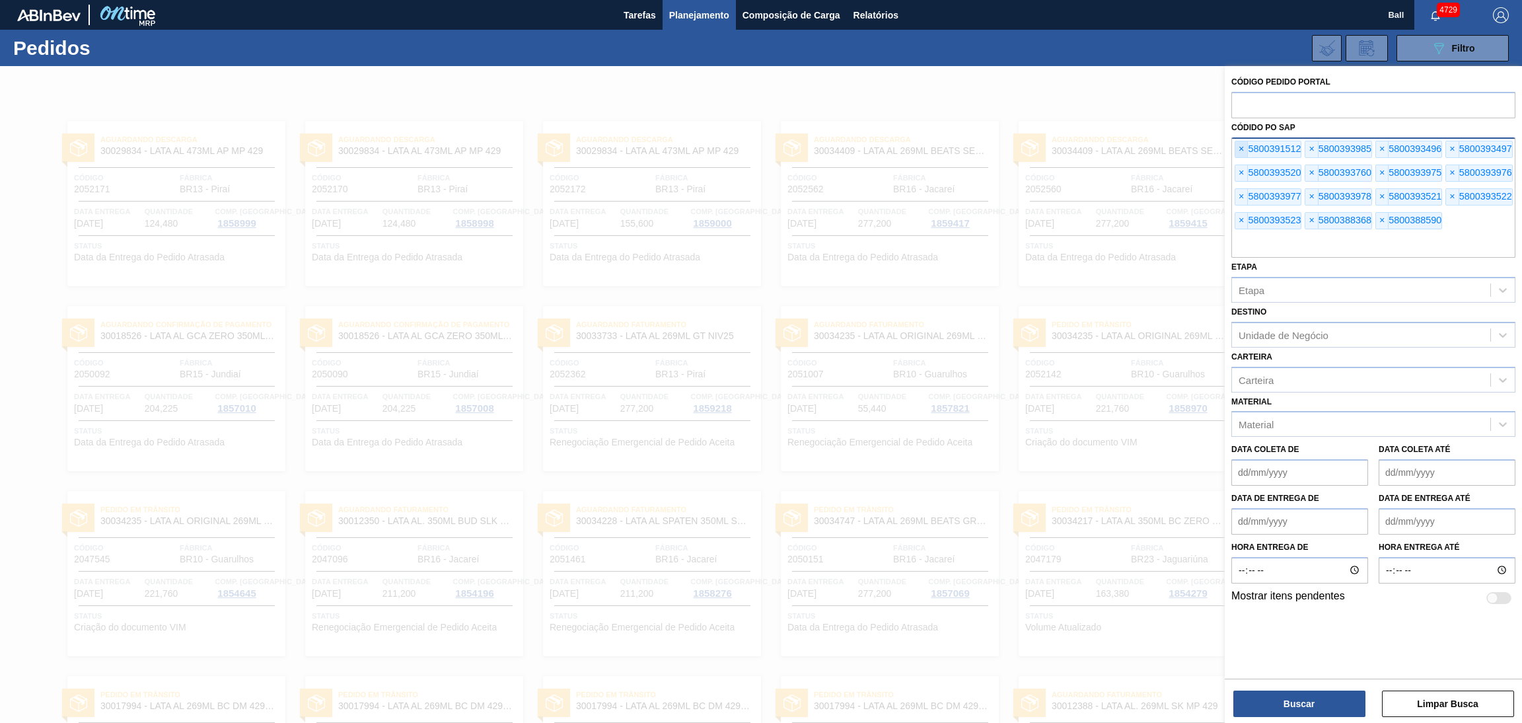
click at [1239, 149] on span "×" at bounding box center [1242, 149] width 13 height 16
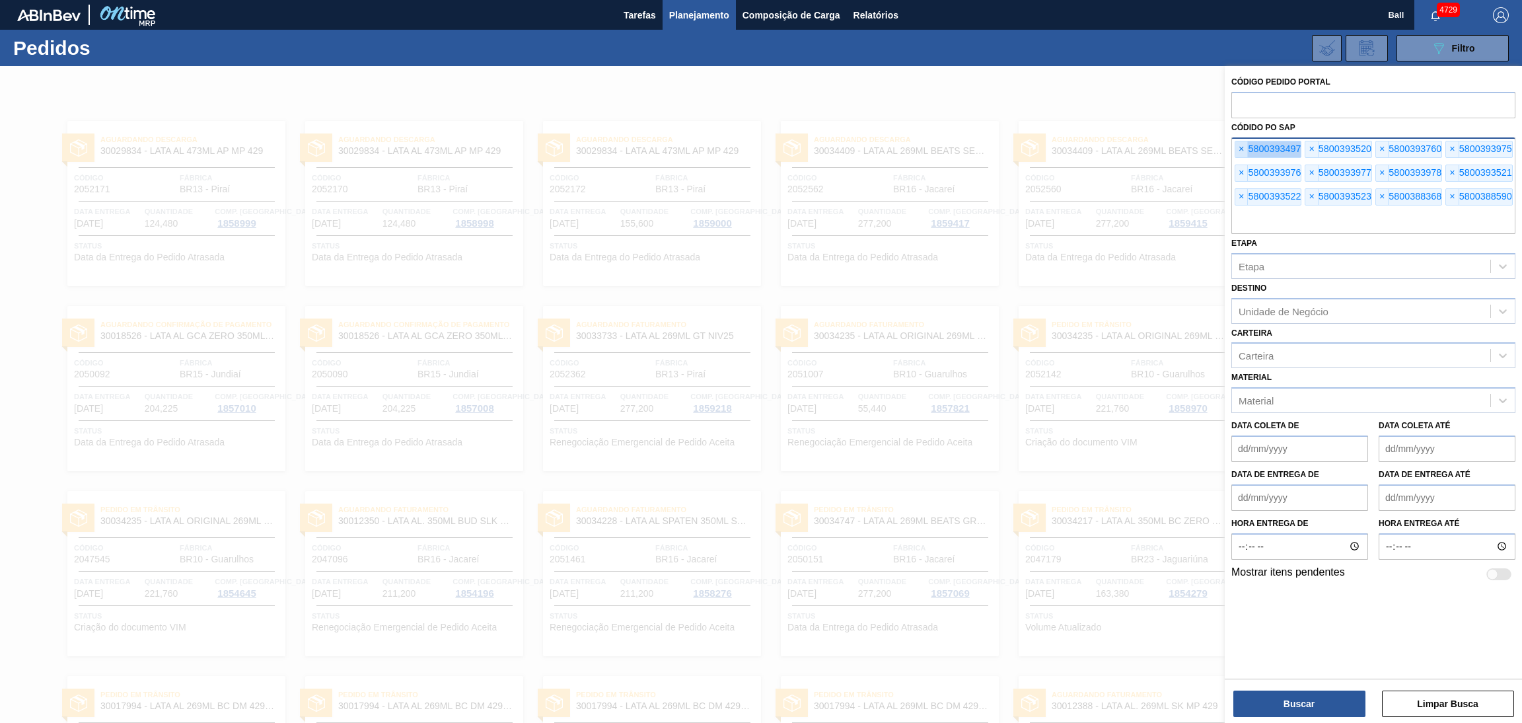
click at [1239, 149] on span "×" at bounding box center [1242, 149] width 13 height 16
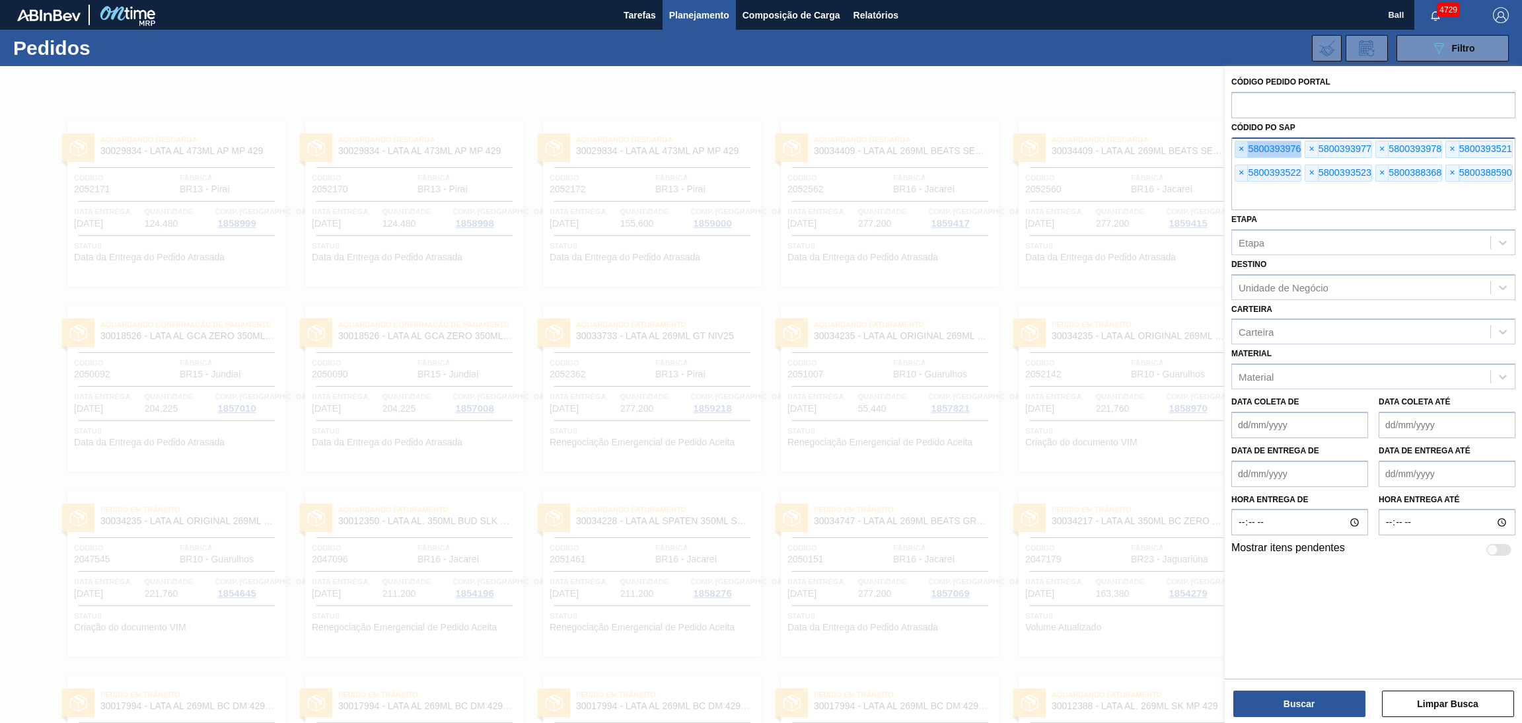
click at [1239, 149] on span "×" at bounding box center [1242, 149] width 13 height 16
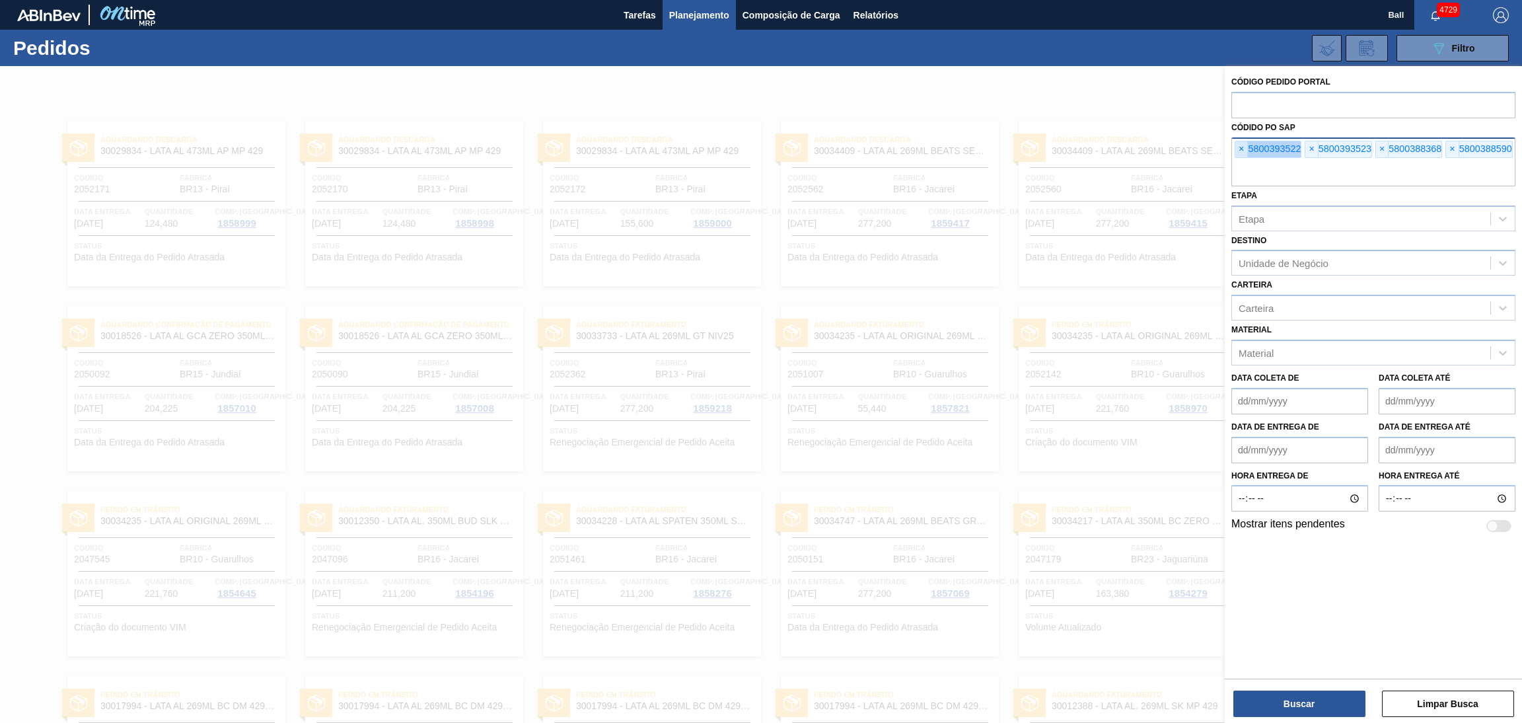
click at [1239, 149] on span "×" at bounding box center [1242, 149] width 13 height 16
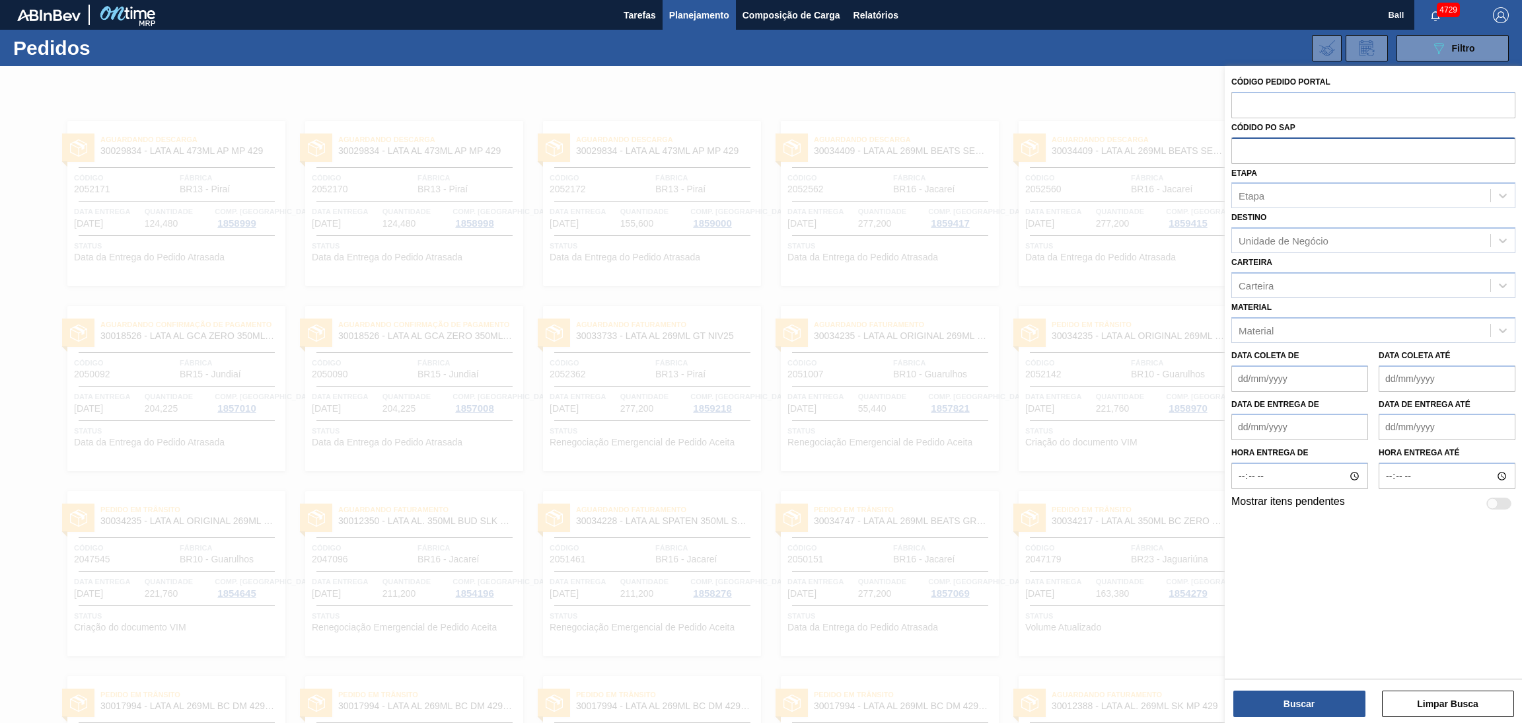
paste input "text"
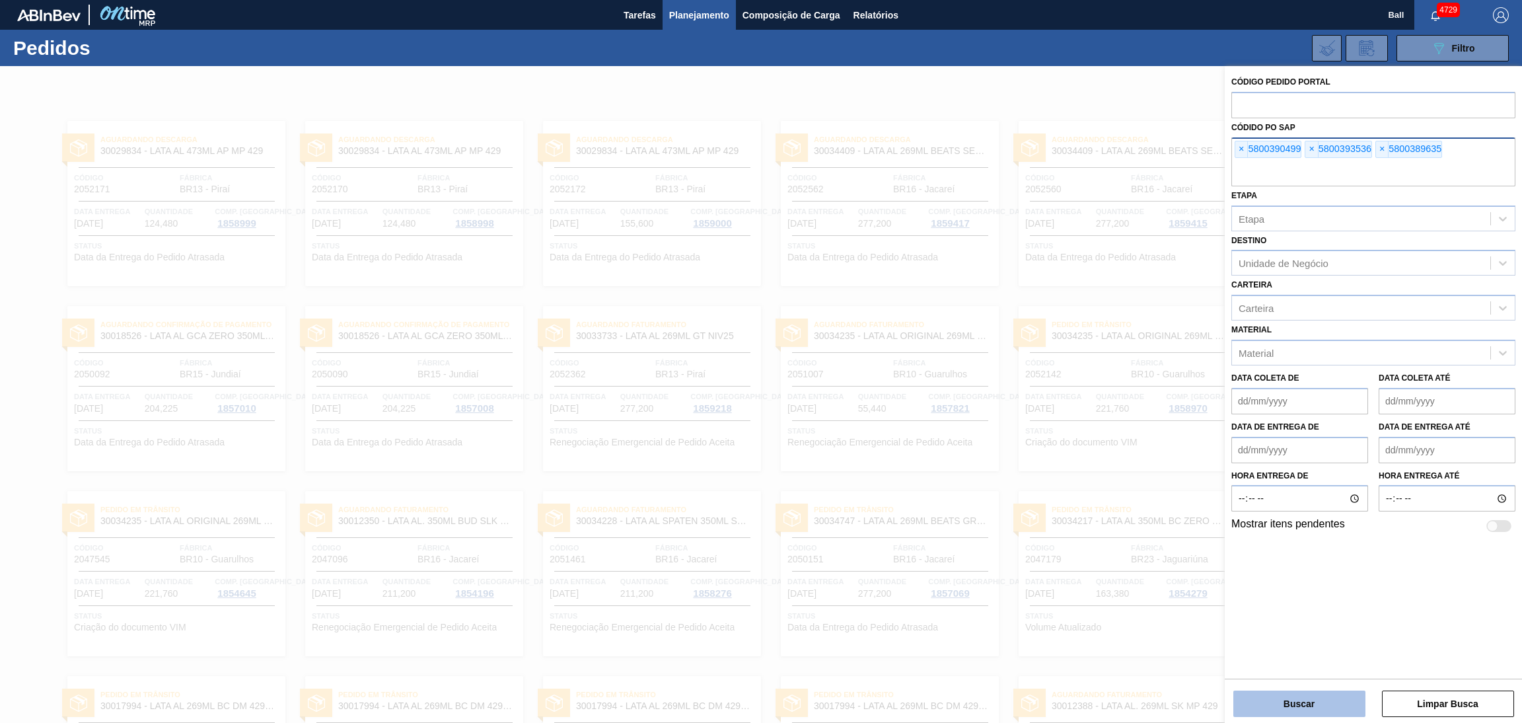
click at [1281, 705] on button "Buscar" at bounding box center [1300, 704] width 132 height 26
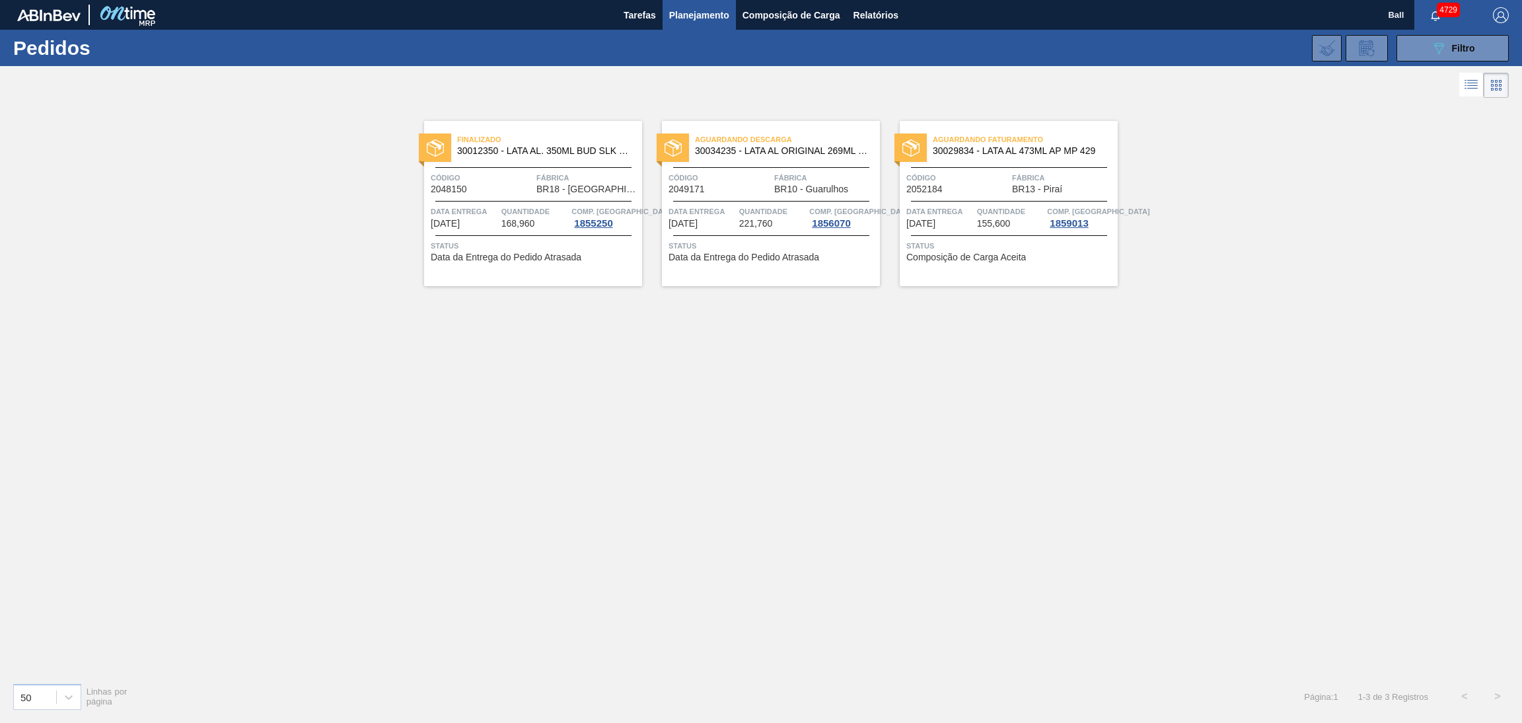
click at [504, 205] on span "Quantidade" at bounding box center [535, 211] width 67 height 13
click at [735, 201] on div at bounding box center [771, 201] width 196 height 1
click at [1040, 198] on div "Aguardando Faturamento 30029834 - LATA AL 473ML AP MP 429 Código 2052184 Fábric…" at bounding box center [1009, 203] width 218 height 165
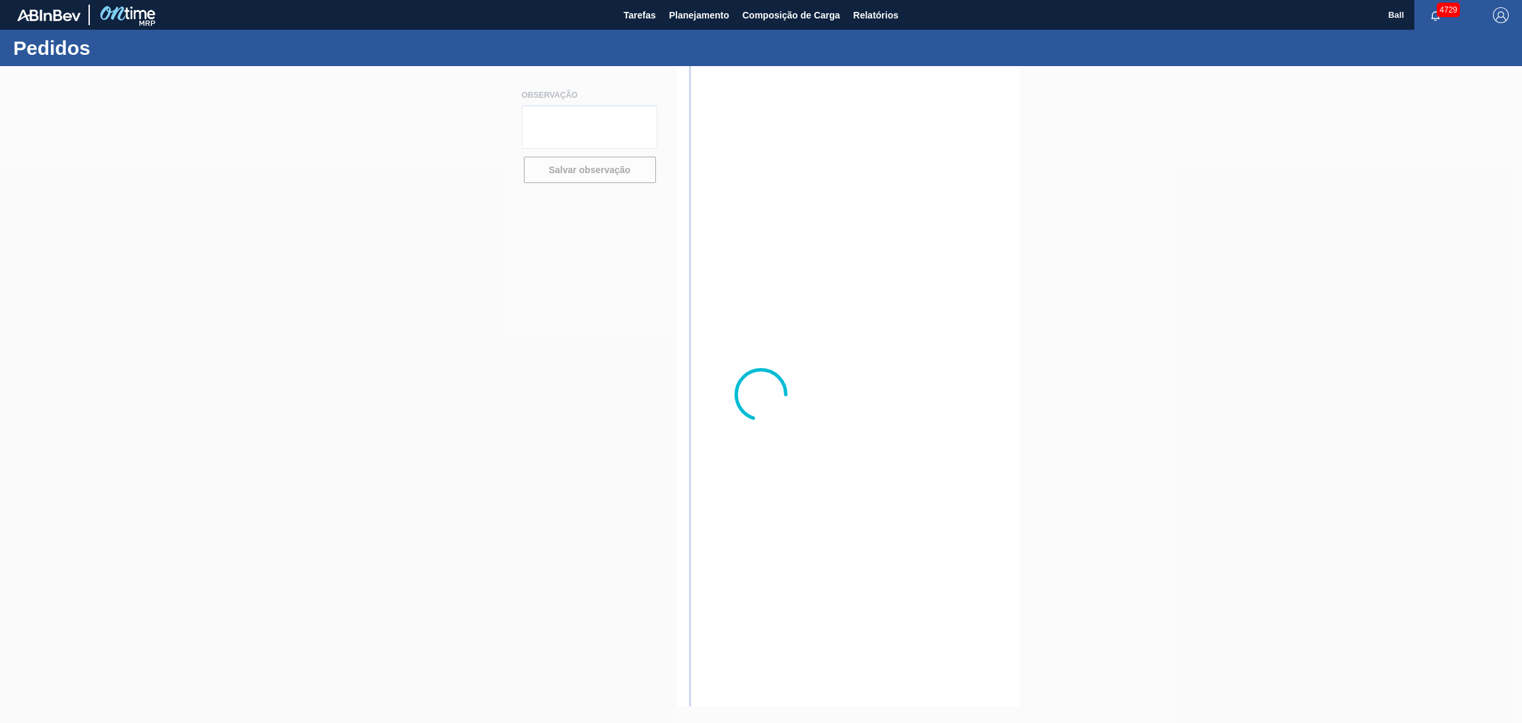
click at [885, 550] on div at bounding box center [761, 394] width 1522 height 657
type textarea "AG NSA 72742"
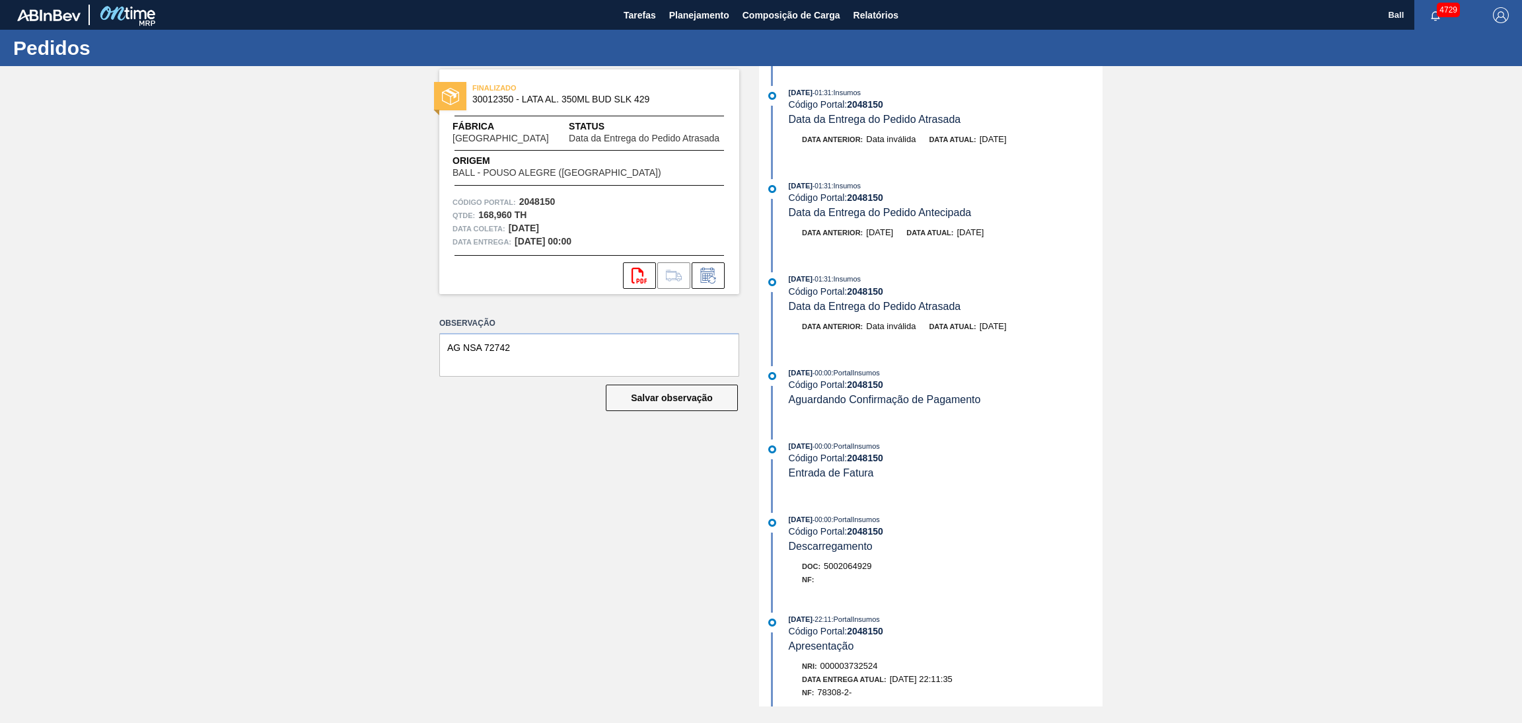
drag, startPoint x: 978, startPoint y: 238, endPoint x: 979, endPoint y: 245, distance: 7.3
click at [978, 243] on div "Data anterior: 05/10/2025 Data atual: 05/10/2025" at bounding box center [933, 236] width 340 height 20
drag, startPoint x: 784, startPoint y: 91, endPoint x: 887, endPoint y: 80, distance: 103.6
click at [887, 80] on div "12/10/2025 - 01:31 : Insumos Código Portal: 2048150 Data da Entrega do Pedido A…" at bounding box center [933, 386] width 340 height 640
click at [989, 135] on span "12/10/2025" at bounding box center [993, 139] width 27 height 10
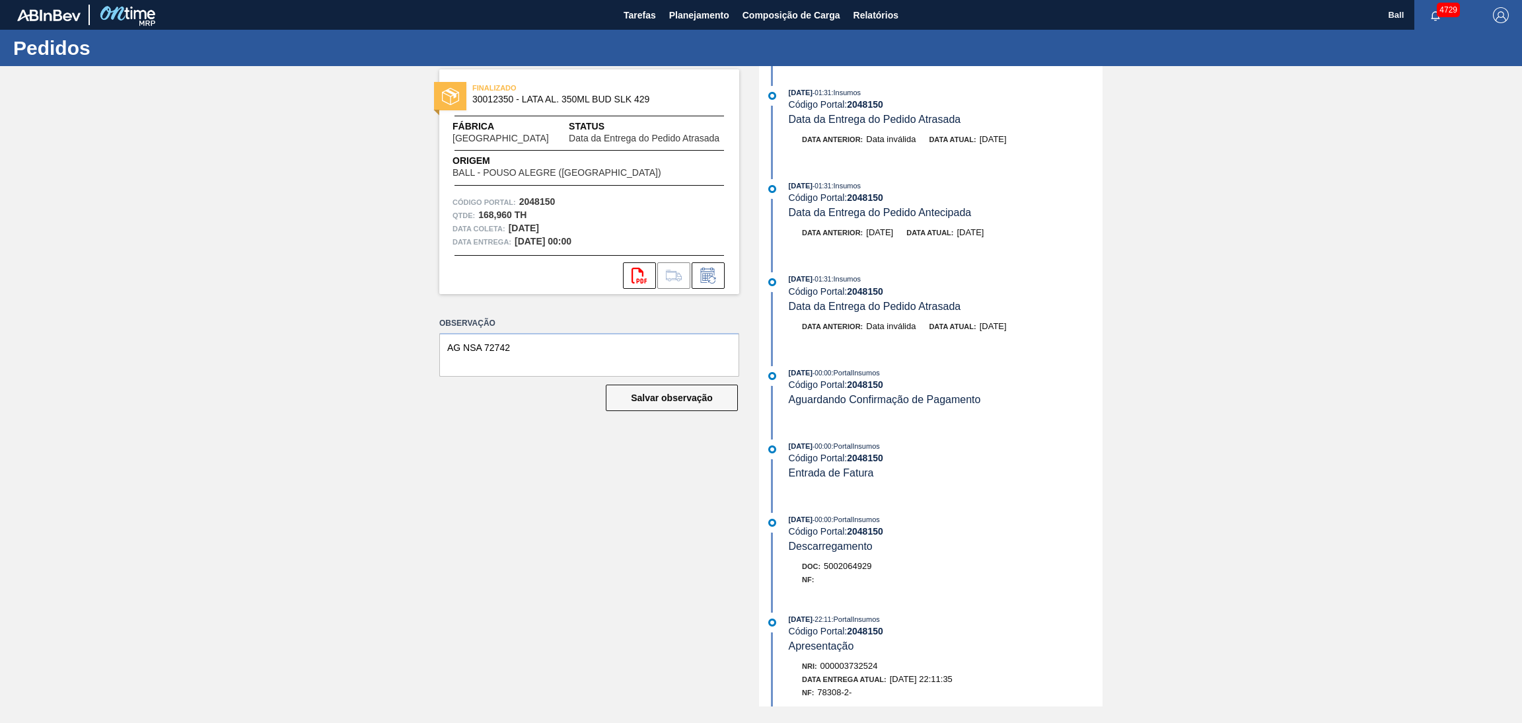
drag, startPoint x: 566, startPoint y: 224, endPoint x: 509, endPoint y: 228, distance: 56.3
click at [509, 228] on div "Data coleta: 05/10/2025" at bounding box center [590, 228] width 274 height 13
drag, startPoint x: 864, startPoint y: 231, endPoint x: 887, endPoint y: 246, distance: 28.6
click at [874, 238] on div "Data anterior: 05/10/2025" at bounding box center [847, 232] width 91 height 13
click at [910, 255] on div "12/10/2025 - 01:31 : Insumos Código Portal: 2048150 Data da Entrega do Pedido A…" at bounding box center [933, 386] width 340 height 640
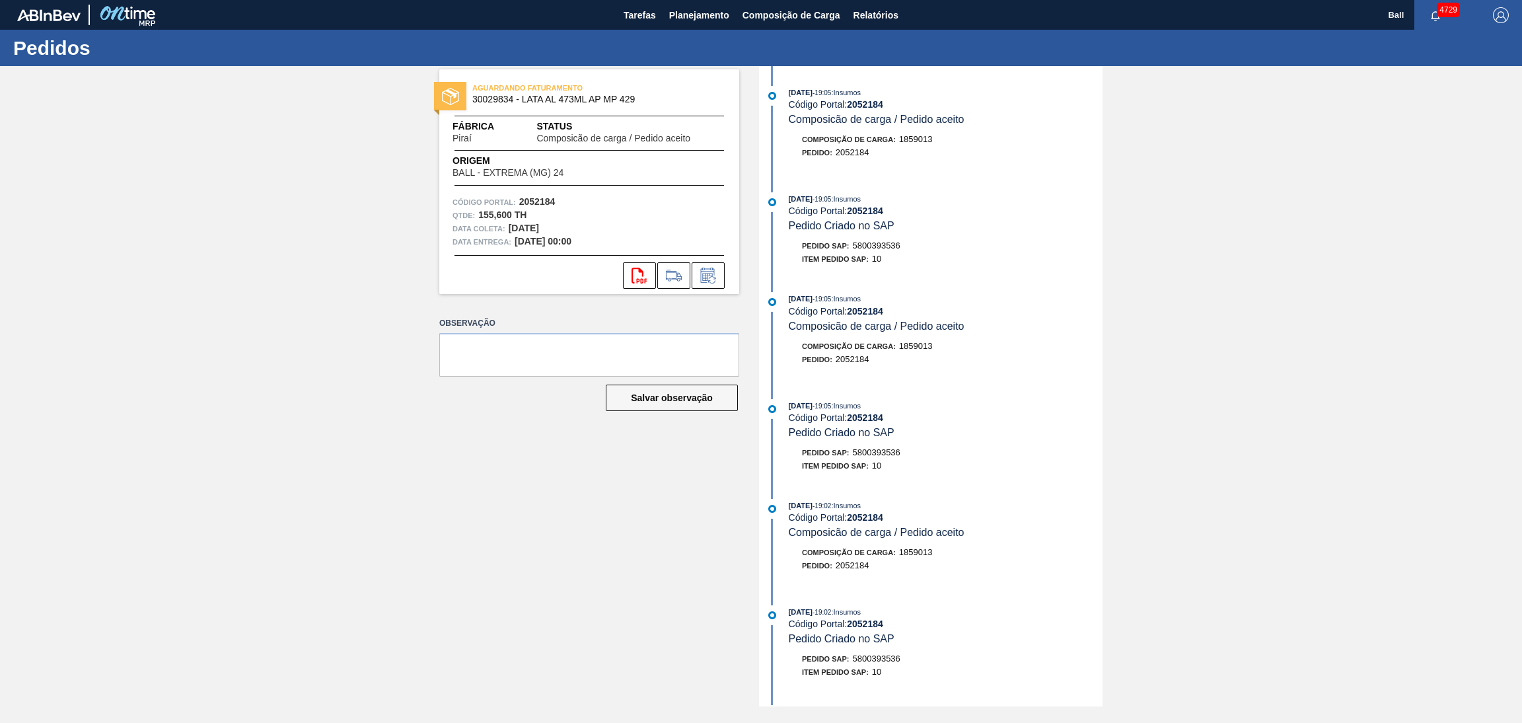
drag, startPoint x: 593, startPoint y: 227, endPoint x: 722, endPoint y: 257, distance: 133.0
click at [522, 226] on div "Data coleta: [DATE]" at bounding box center [590, 228] width 274 height 13
click at [889, 272] on div "[DATE] 19:05 : Insumos Código Portal: 2052184 Pedido Criado no SAP Pedido SAP: …" at bounding box center [933, 232] width 340 height 80
